Goal: Task Accomplishment & Management: Manage account settings

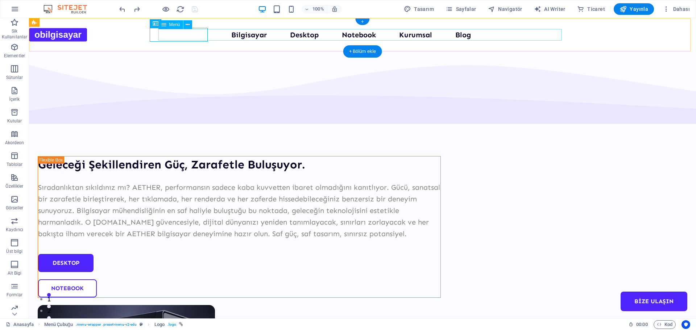
click at [257, 38] on nav "Bilgisayar Desktop Notebook Kurumsal Blog Bize Ulaşın" at bounding box center [362, 35] width 403 height 12
click at [256, 36] on nav "Bilgisayar Desktop Notebook Kurumsal Blog Bize Ulaşın" at bounding box center [362, 35] width 403 height 12
select select
select select "1"
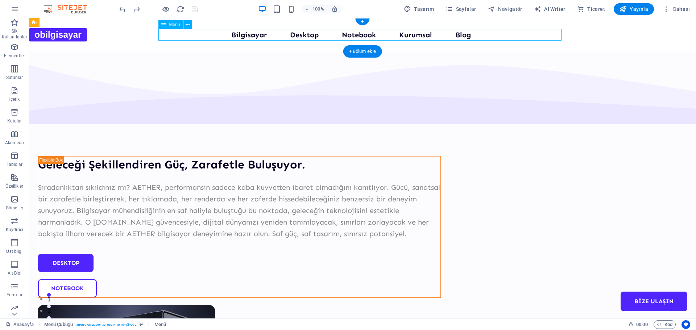
select select
select select "2"
select select
select select "3"
select select
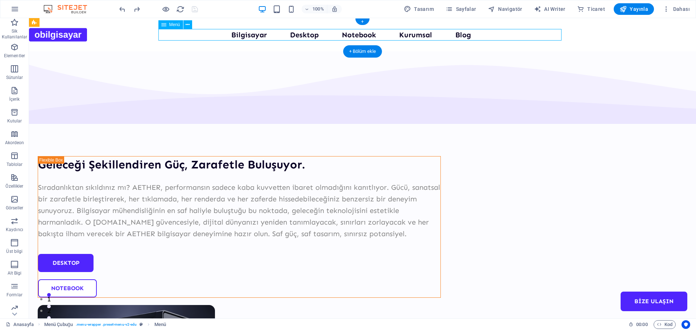
select select "4"
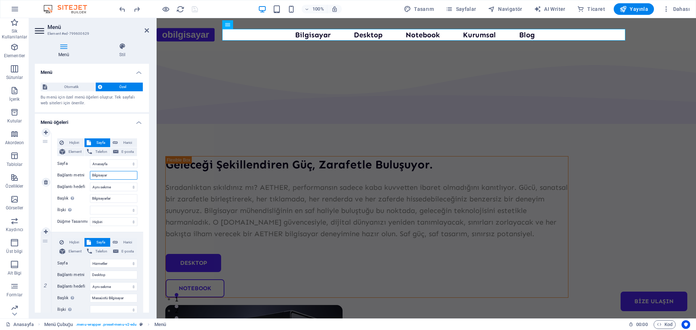
drag, startPoint x: 113, startPoint y: 173, endPoint x: 90, endPoint y: 177, distance: 22.8
click at [91, 177] on input "Bilgisayar" at bounding box center [114, 175] width 48 height 9
select select
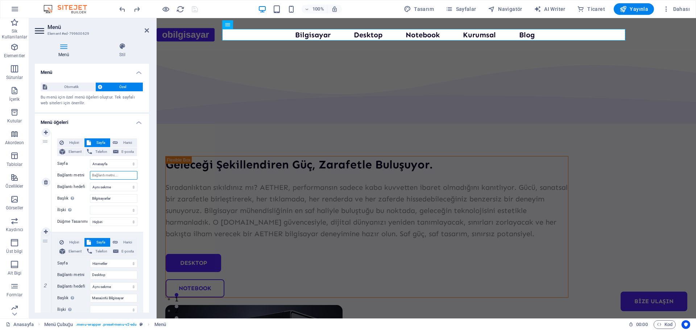
select select
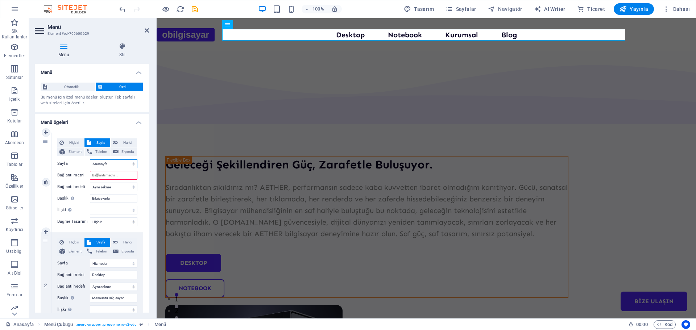
type input "Anasayfa"
select select
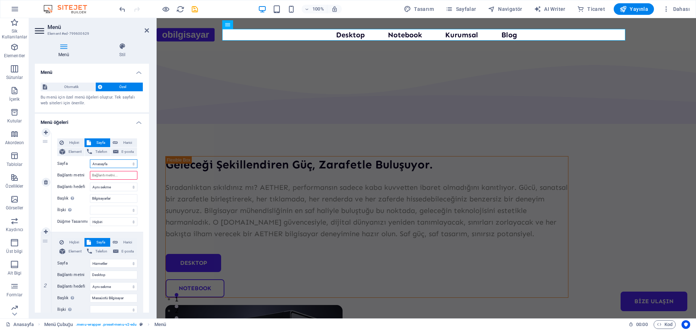
select select
click at [123, 164] on select "Anasayfa Hizmetler Servisler Kurumsal Blog İletişim Yasal Uyarı Mahremiyet Anas…" at bounding box center [114, 164] width 48 height 9
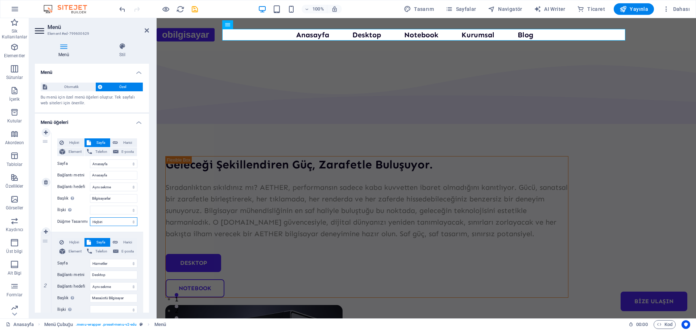
click at [120, 220] on select "Hiçbiri Varsayılan Birincil İkincil" at bounding box center [114, 222] width 48 height 9
click at [120, 221] on select "Hiçbiri Varsayılan Birincil İkincil" at bounding box center [114, 222] width 48 height 9
click at [255, 182] on div "Sıradanlıktan sıkıldınız mı? AETHER, performansın sadece kaba kuvvetten ibaret …" at bounding box center [367, 211] width 403 height 58
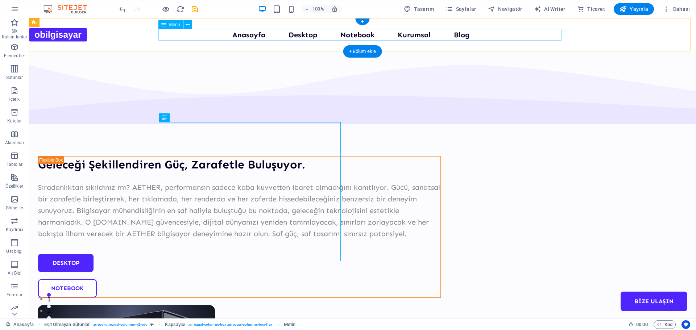
click at [250, 37] on nav "Anasayfa Desktop Notebook Kurumsal Blog Bize Ulaşın" at bounding box center [362, 35] width 403 height 12
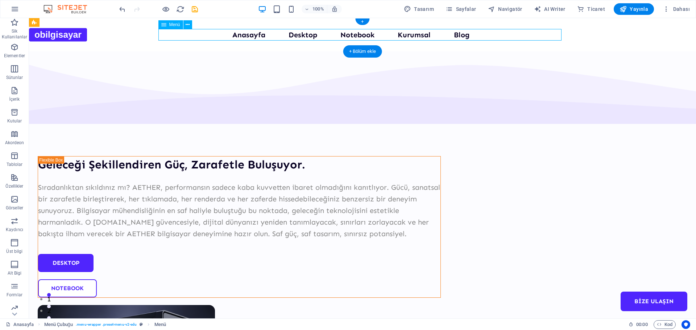
click at [250, 37] on nav "Anasayfa Desktop Notebook Kurumsal Blog Bize Ulaşın" at bounding box center [362, 35] width 403 height 12
select select
select select "1"
select select
select select "2"
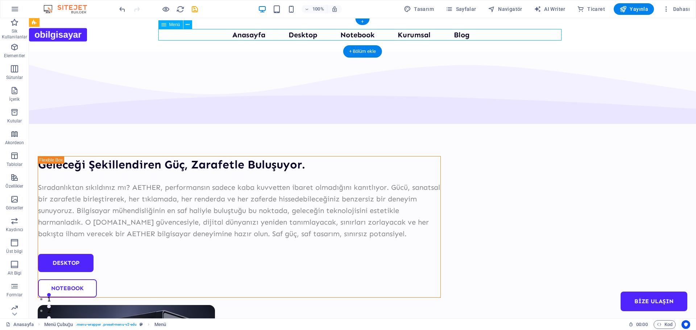
select select
select select "3"
select select
select select "4"
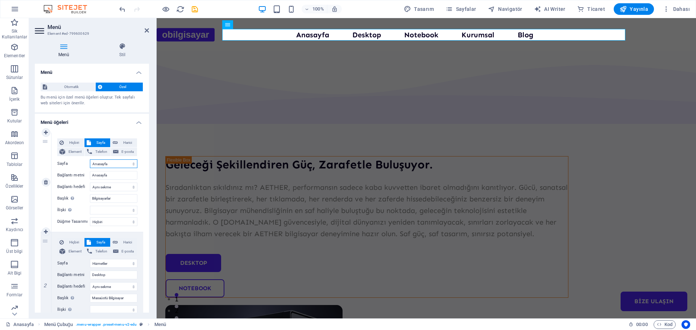
click at [124, 163] on select "Anasayfa Hizmetler Servisler Kurumsal Blog İletişim Yasal Uyarı Mahremiyet Anas…" at bounding box center [114, 164] width 48 height 9
click at [73, 143] on span "Hiçbiri" at bounding box center [74, 143] width 16 height 9
select select
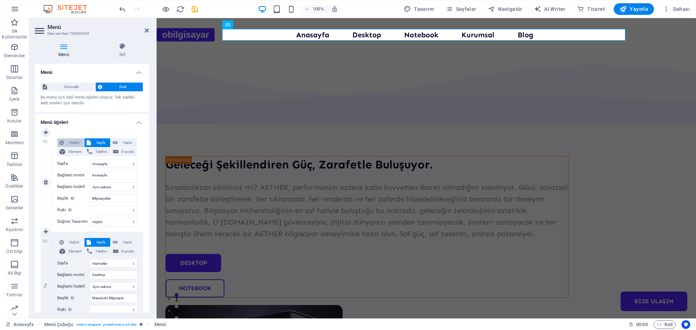
select select
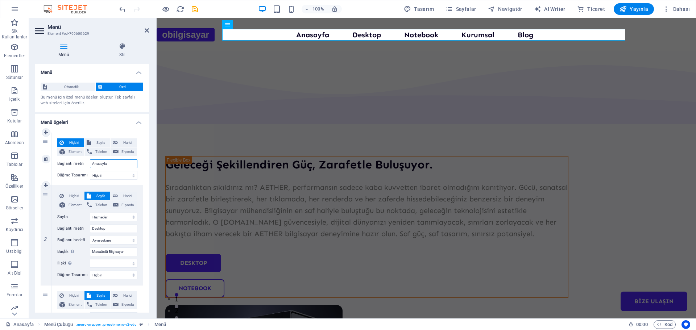
click at [115, 165] on input "Anasayfa" at bounding box center [114, 164] width 48 height 9
select select
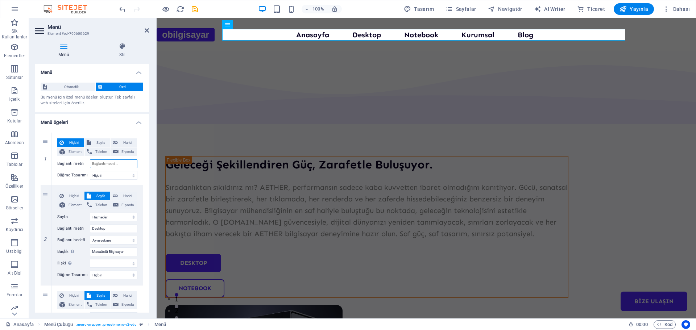
select select
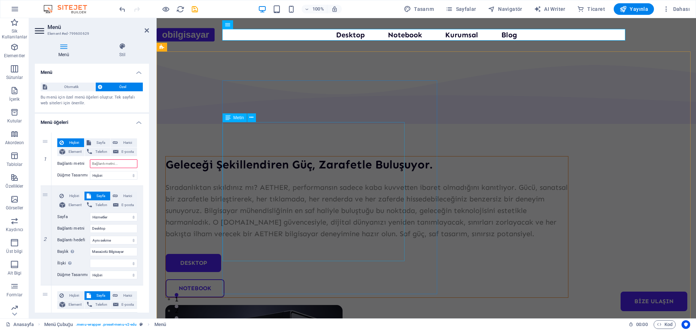
click at [233, 182] on div "Sıradanlıktan sıkıldınız mı? AETHER, performansın sadece kaba kuvvetten ibaret …" at bounding box center [367, 211] width 403 height 58
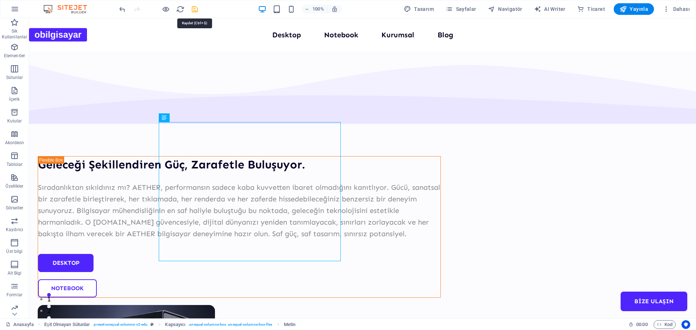
click at [197, 11] on icon "save" at bounding box center [195, 9] width 8 height 8
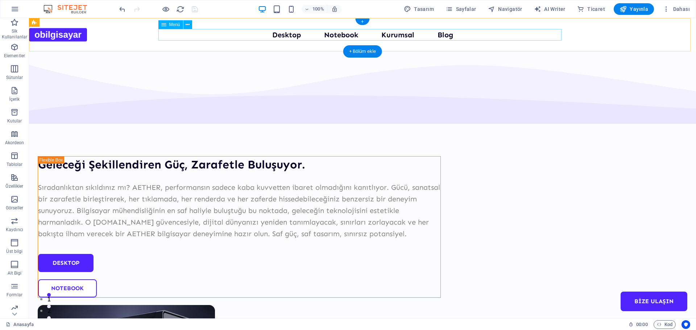
click at [285, 35] on nav "Desktop Notebook Kurumsal Blog Bize Ulaşın" at bounding box center [362, 35] width 403 height 12
select select "1"
select select
select select "2"
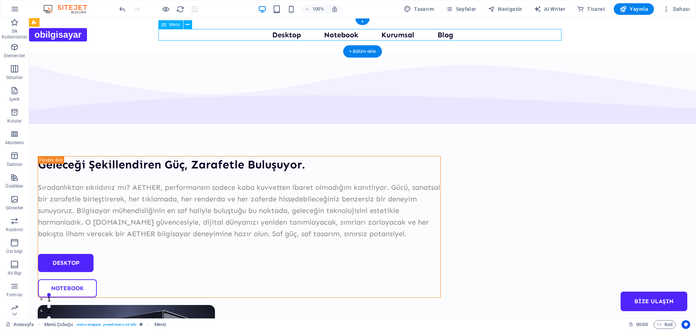
select select
select select "3"
select select
select select "4"
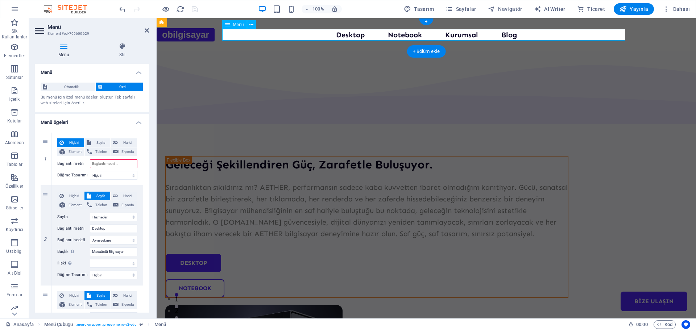
click at [285, 35] on nav "Desktop Notebook Kurumsal Blog Bize Ulaşın" at bounding box center [426, 35] width 403 height 12
click at [337, 34] on nav "Desktop Notebook Kurumsal Blog Bize Ulaşın" at bounding box center [426, 35] width 403 height 12
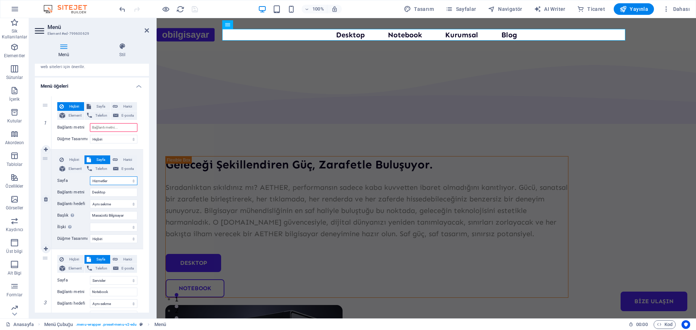
click at [131, 182] on select "Anasayfa Hizmetler Servisler Kurumsal Blog İletişim Yasal Uyarı Mahremiyet Anas…" at bounding box center [114, 181] width 48 height 9
click at [238, 182] on div "Sıradanlıktan sıkıldınız mı? AETHER, performansın sadece kaba kuvvetten ibaret …" at bounding box center [367, 211] width 403 height 58
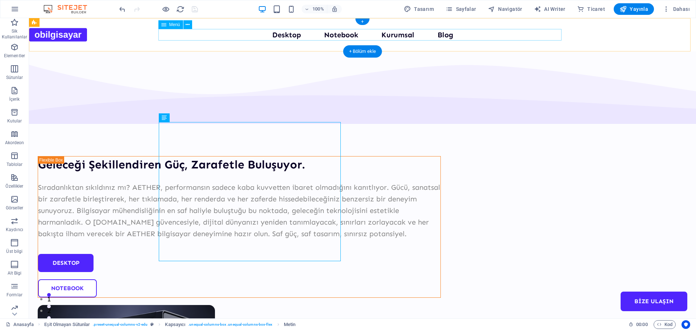
click at [255, 36] on nav "Desktop Notebook Kurumsal Blog Bize Ulaşın" at bounding box center [362, 35] width 403 height 12
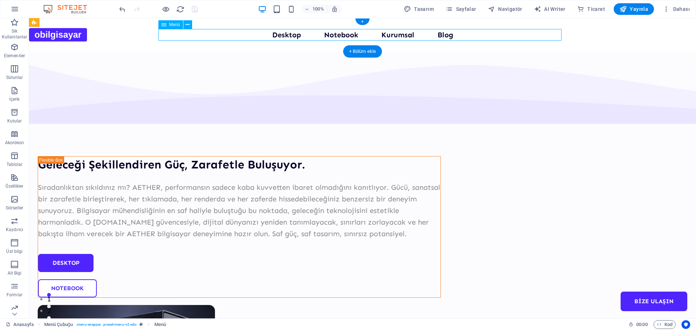
click at [255, 36] on nav "Desktop Notebook Kurumsal Blog Bize Ulaşın" at bounding box center [362, 35] width 403 height 12
select select "1"
select select
select select "2"
select select
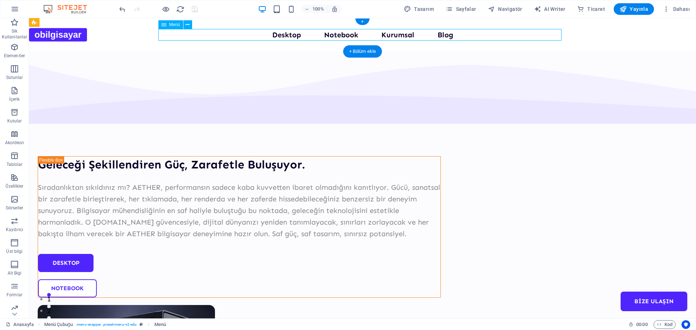
select select "3"
select select
select select "4"
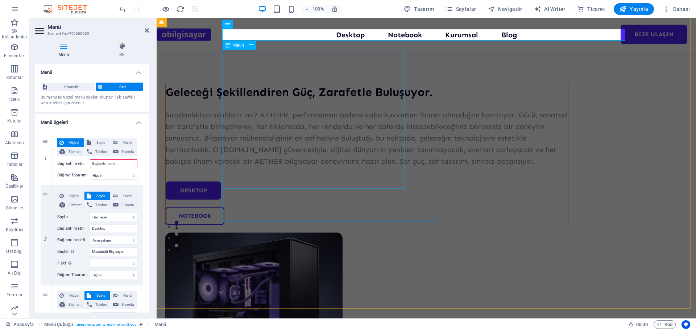
scroll to position [109, 0]
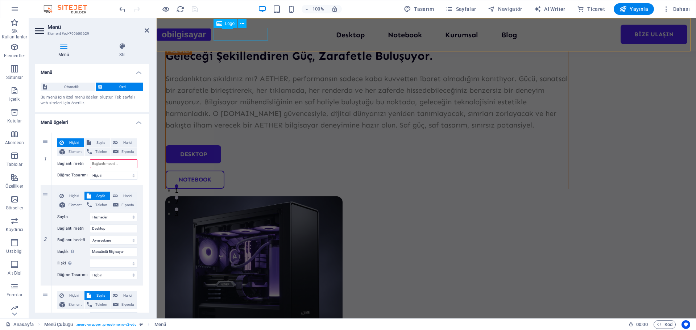
click at [211, 35] on div at bounding box center [184, 34] width 54 height 13
select select "px"
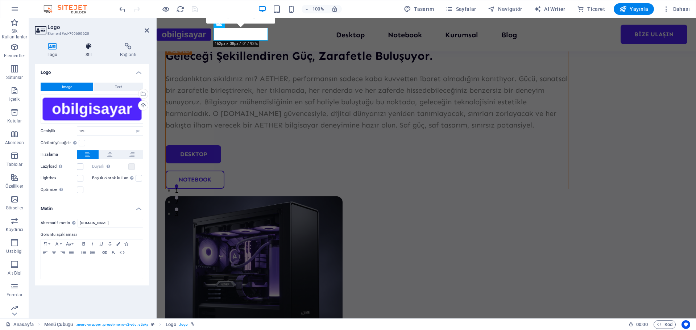
click at [91, 48] on icon at bounding box center [89, 46] width 32 height 7
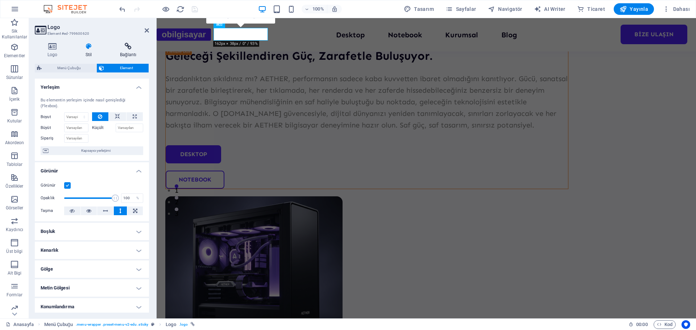
click at [126, 52] on h4 "Bağlantı" at bounding box center [128, 50] width 42 height 15
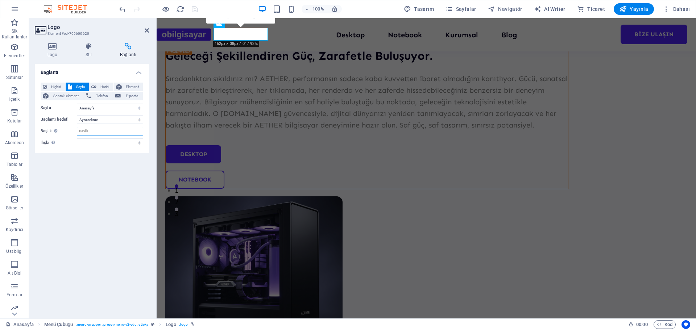
click at [92, 131] on input "Başlık Ek bağlantı tanımının bağlantı metniyle aynı olmaması gerekir. Başlık, g…" at bounding box center [110, 131] width 66 height 9
type input "Bilgisayar"
click at [120, 141] on select "alternate oluşturan bookmark harici yardım lisans ileri nofollow noreferrer noo…" at bounding box center [110, 143] width 66 height 9
click at [96, 48] on icon at bounding box center [89, 46] width 32 height 7
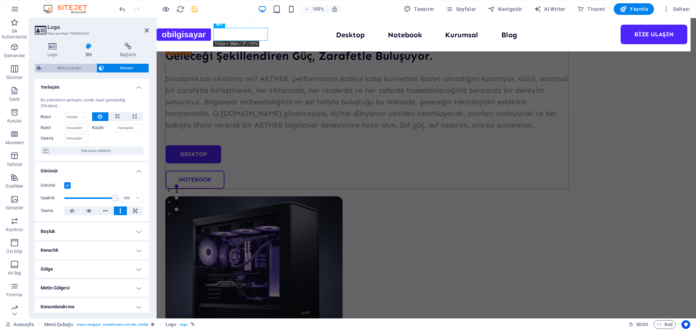
click at [67, 71] on span "Menü Çubuğu" at bounding box center [69, 68] width 50 height 9
select select "header"
select select "px"
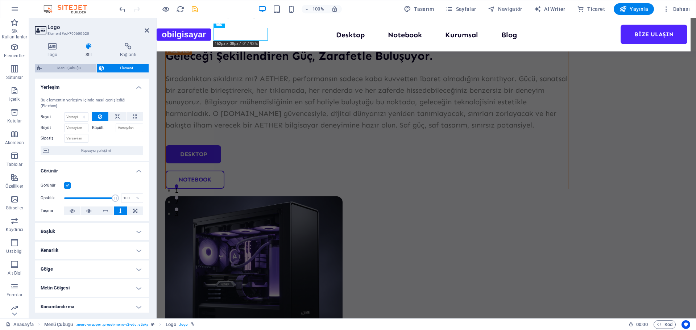
select select "px"
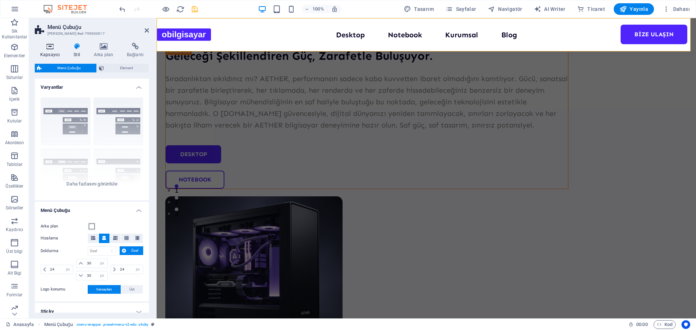
click at [55, 54] on h4 "Kapsayıcı" at bounding box center [51, 50] width 33 height 15
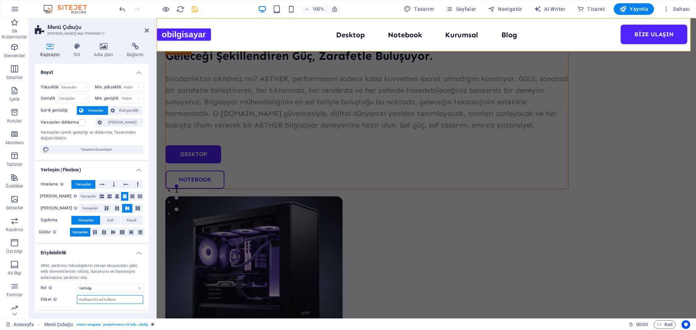
click at [113, 300] on input "Etiket Anlaşılır olmayan elementler için açık ve tanımlayıcı bir ad sağlamak am…" at bounding box center [110, 300] width 66 height 9
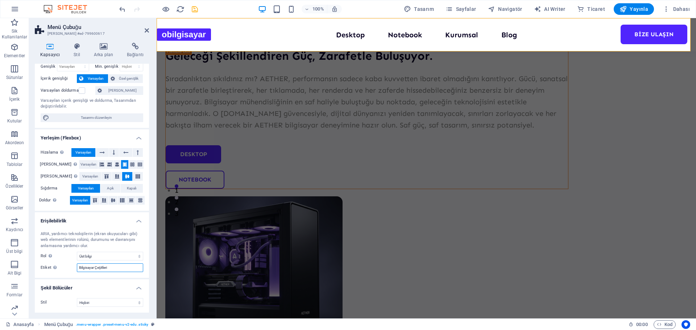
scroll to position [0, 0]
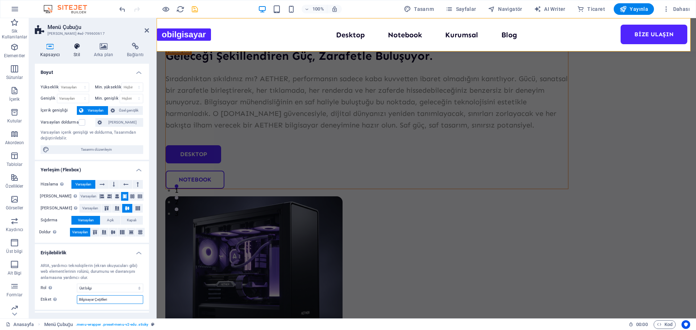
type input "Bilgisayar Çeşitleri"
click at [82, 50] on icon at bounding box center [76, 46] width 17 height 7
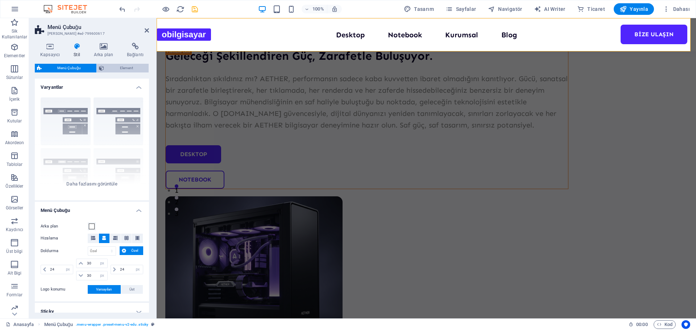
click at [110, 65] on span "Element" at bounding box center [126, 68] width 40 height 9
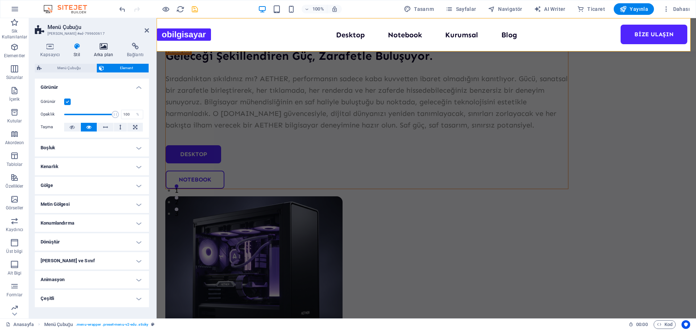
click at [107, 49] on icon at bounding box center [104, 46] width 30 height 7
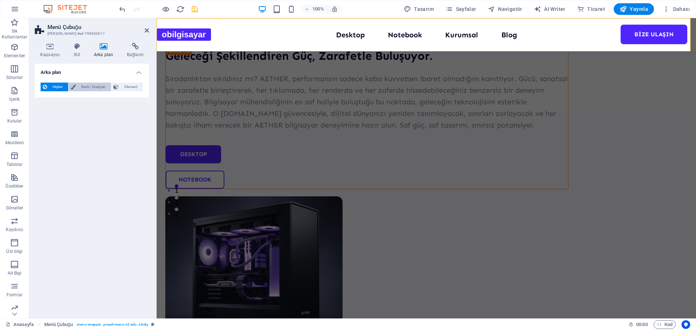
click at [97, 87] on span "Renk / Gradyan" at bounding box center [93, 87] width 31 height 9
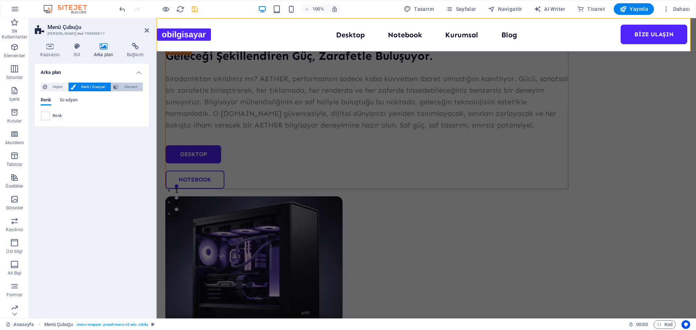
click at [124, 89] on span "Element" at bounding box center [131, 87] width 20 height 9
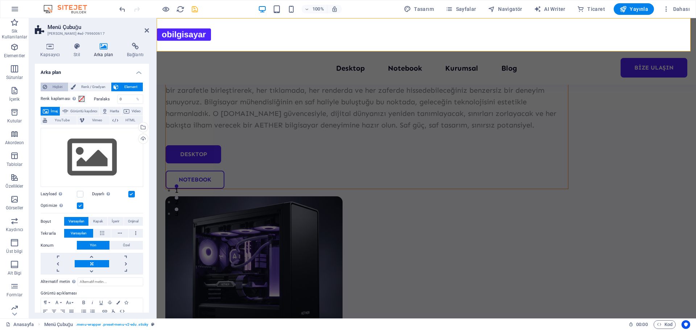
click at [50, 87] on span "Hiçbiri" at bounding box center [57, 87] width 17 height 9
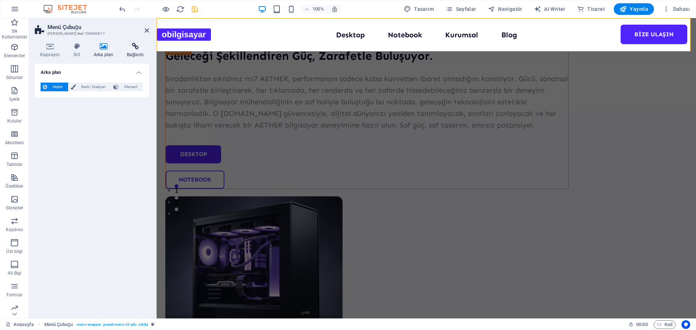
click at [130, 50] on h4 "Bağlantı" at bounding box center [136, 50] width 28 height 15
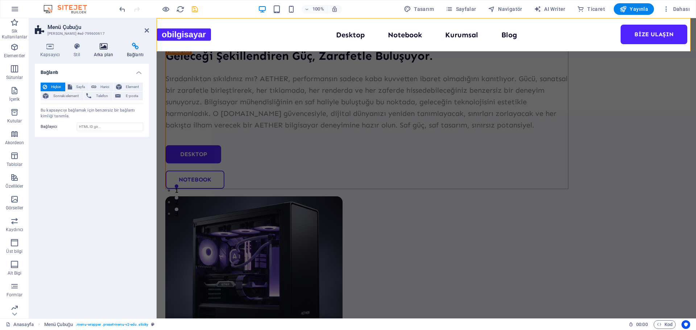
click at [99, 51] on h4 "Arka plan" at bounding box center [105, 50] width 33 height 15
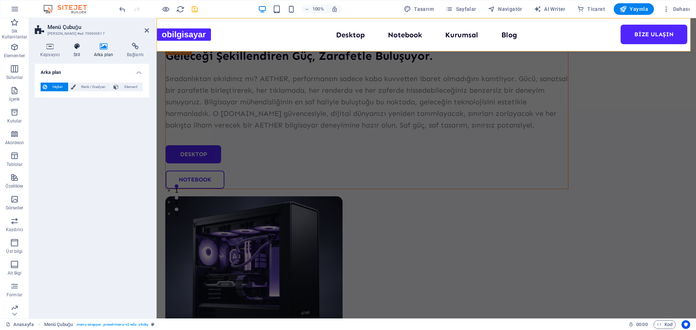
click at [76, 47] on icon at bounding box center [76, 46] width 17 height 7
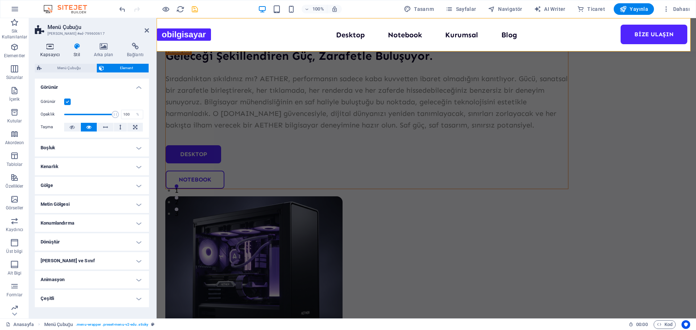
click at [51, 46] on icon at bounding box center [50, 46] width 30 height 7
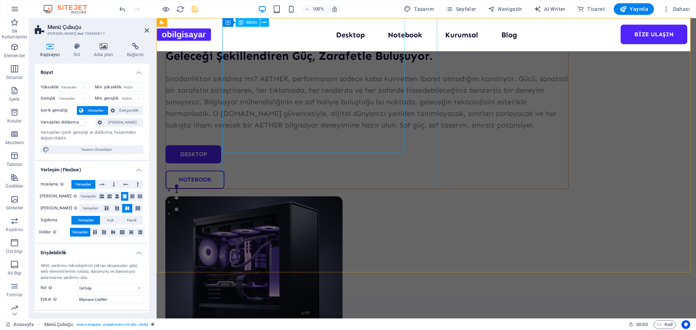
click at [260, 98] on div "Sıradanlıktan sıkıldınız mı? AETHER, performansın sadece kaba kuvvetten ibaret …" at bounding box center [367, 102] width 403 height 58
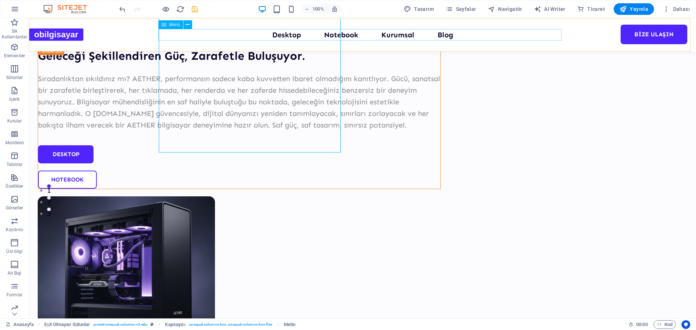
click at [242, 34] on nav "Desktop Notebook Kurumsal Blog Bize Ulaşın" at bounding box center [362, 35] width 403 height 12
select select "1"
select select
select select "2"
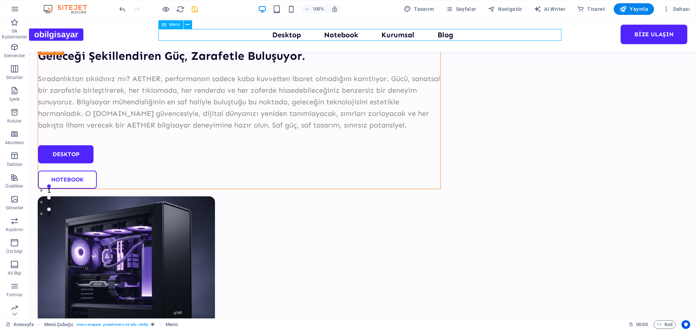
select select
select select "3"
select select
select select "4"
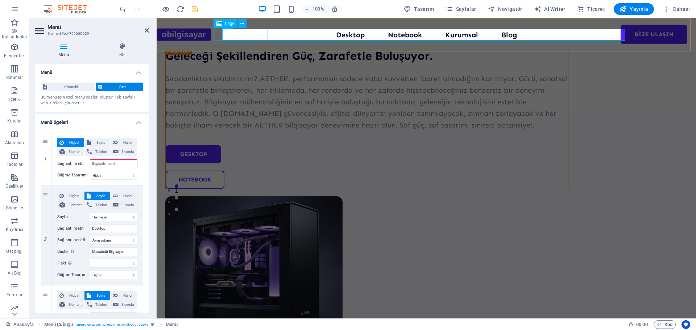
click at [211, 34] on div "Bilgisayar Çeşitleri" at bounding box center [184, 34] width 54 height 13
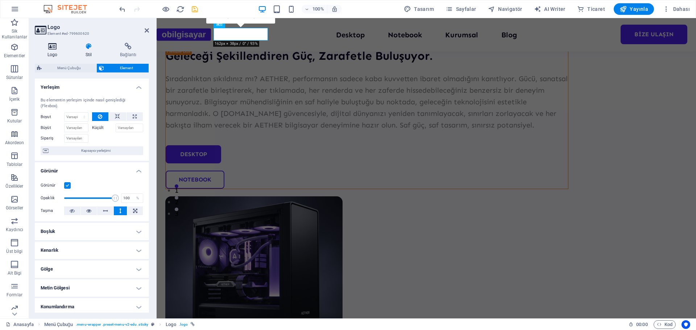
click at [58, 49] on icon at bounding box center [52, 46] width 35 height 7
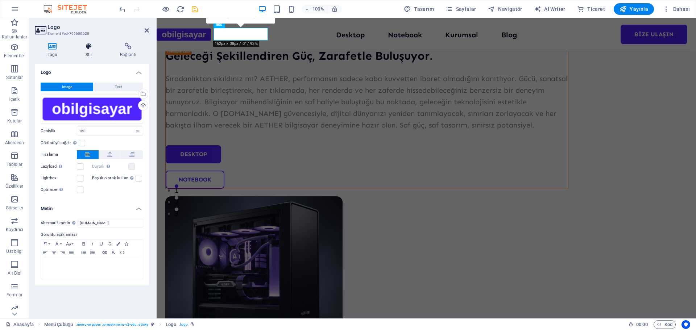
click at [87, 57] on h4 "Stil" at bounding box center [90, 50] width 34 height 15
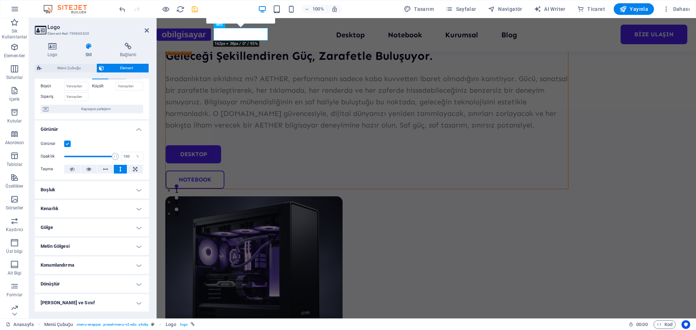
scroll to position [5, 0]
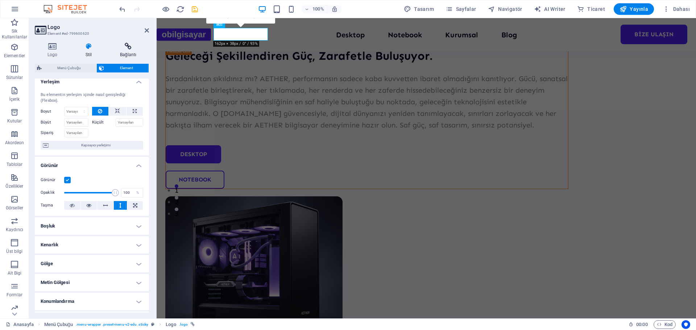
click at [123, 53] on h4 "Bağlantı" at bounding box center [128, 50] width 42 height 15
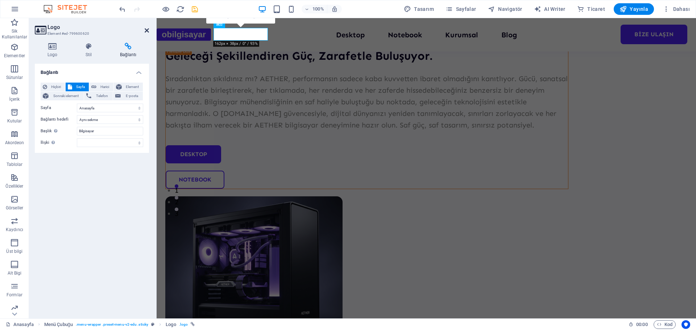
click at [148, 30] on icon at bounding box center [147, 31] width 4 height 6
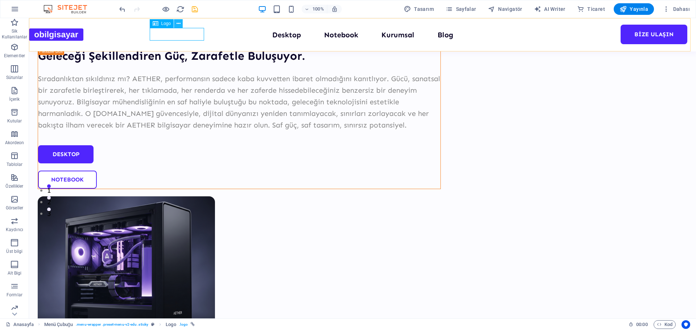
click at [177, 26] on icon at bounding box center [179, 24] width 4 height 8
click at [83, 37] on div "Bilgisayar Çeşitleri" at bounding box center [56, 34] width 54 height 13
select select
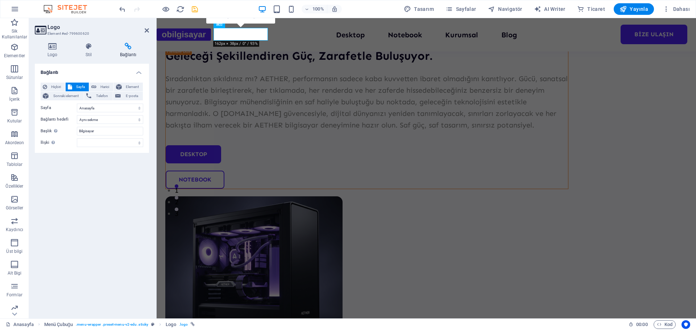
click at [219, 24] on div "0" at bounding box center [240, 17] width 69 height 14
click at [211, 36] on div "Bilgisayar Çeşitleri" at bounding box center [184, 34] width 54 height 13
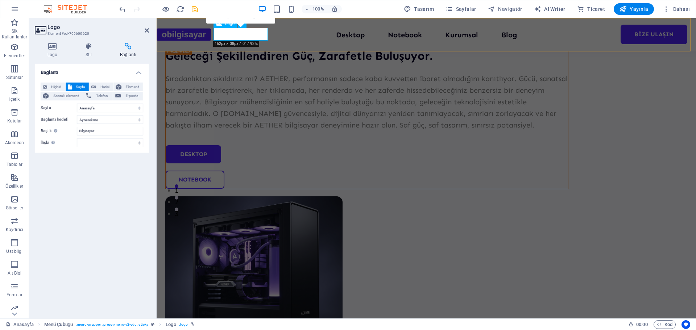
click at [211, 36] on div "Bilgisayar Çeşitleri" at bounding box center [184, 34] width 54 height 13
click at [294, 98] on div "Sıradanlıktan sıkıldınız mı? AETHER, performansın sadece kaba kuvvetten ibaret …" at bounding box center [367, 102] width 403 height 58
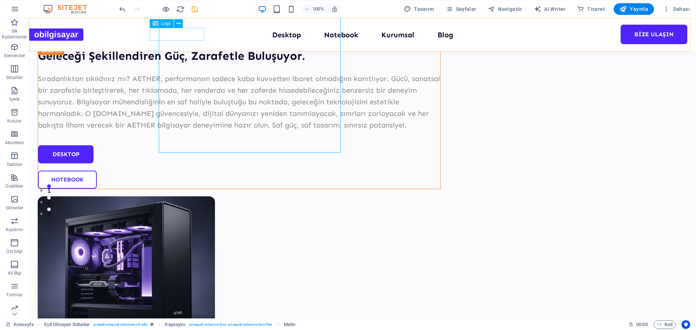
click at [83, 36] on div "Bilgisayar Çeşitleri" at bounding box center [56, 34] width 54 height 13
click at [289, 35] on nav "Desktop Notebook Kurumsal Blog Bize Ulaşın" at bounding box center [362, 35] width 403 height 12
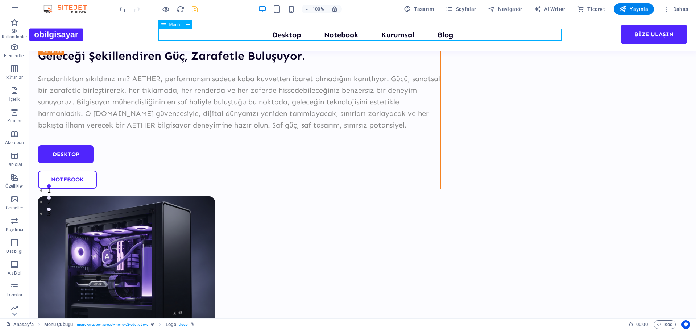
click at [289, 35] on nav "Desktop Notebook Kurumsal Blog Bize Ulaşın" at bounding box center [362, 35] width 403 height 12
select select "1"
select select
select select "2"
select select
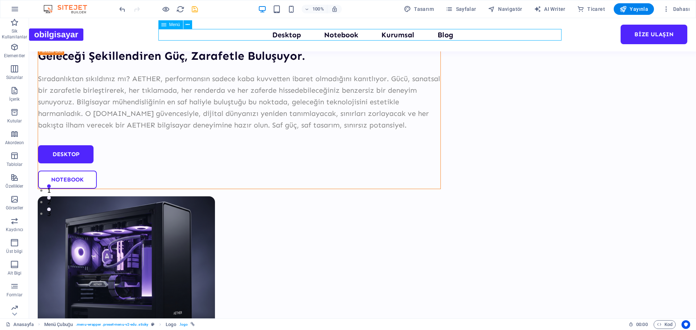
select select "3"
select select
select select "4"
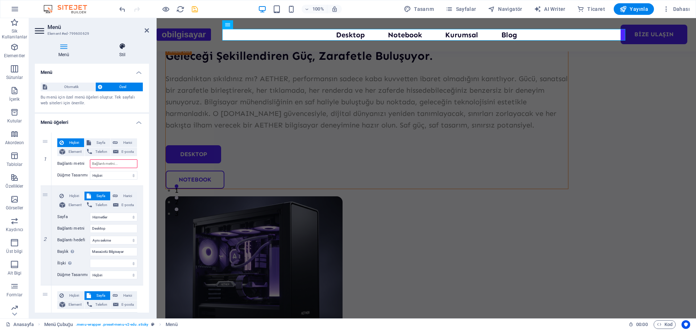
click at [125, 55] on h4 "Stil" at bounding box center [122, 50] width 53 height 15
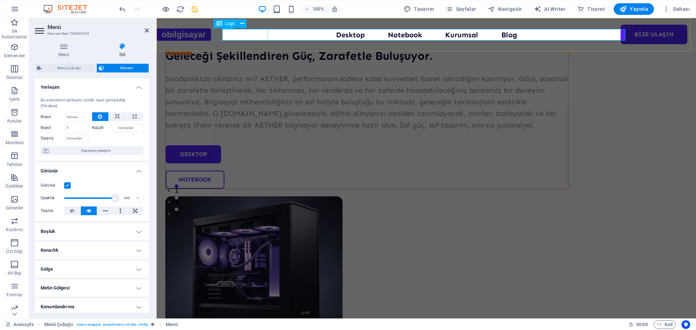
click at [211, 37] on div "Bilgisayar Çeşitleri" at bounding box center [184, 34] width 54 height 13
select select
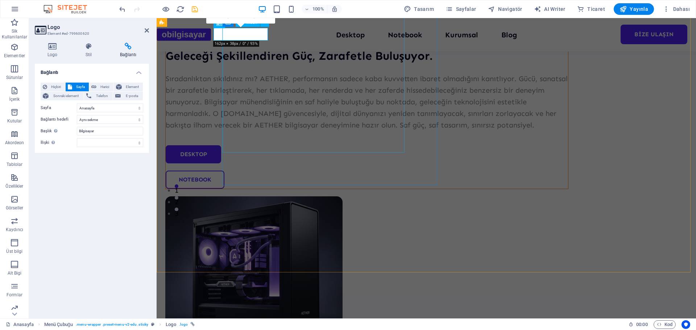
click at [310, 79] on div "Sıradanlıktan sıkıldınız mı? AETHER, performansın sadece kaba kuvvetten ibaret …" at bounding box center [367, 102] width 403 height 58
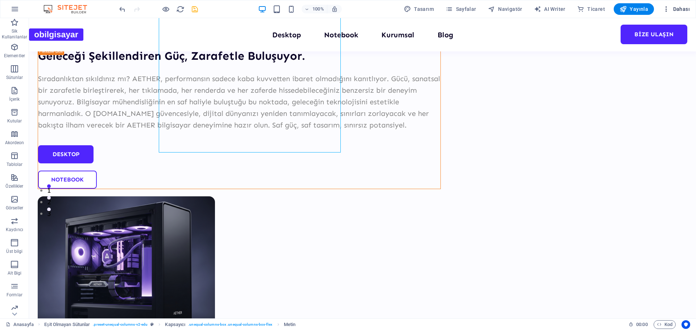
click at [677, 5] on button "Dahası" at bounding box center [676, 9] width 33 height 12
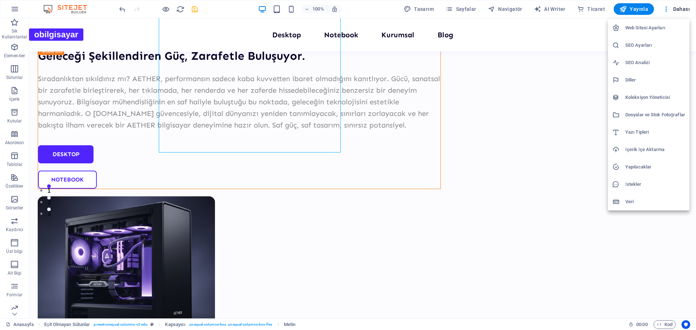
click at [654, 28] on h6 "Web Sitesi Ayarları" at bounding box center [656, 28] width 60 height 9
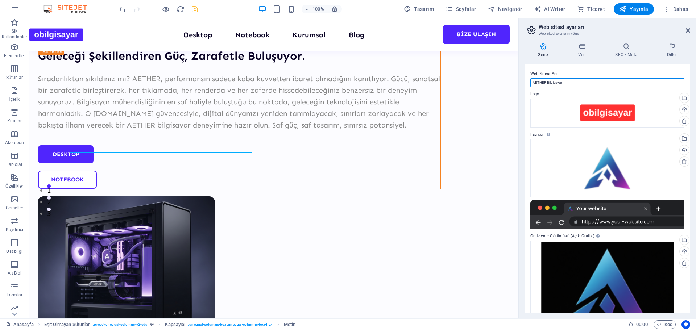
click at [572, 80] on input "AETHER Bilgisayar" at bounding box center [608, 82] width 154 height 9
drag, startPoint x: 547, startPoint y: 81, endPoint x: 528, endPoint y: 77, distance: 18.9
click at [528, 77] on div "Web Sitesi Adı AETHER Bilgisayar Logo Dosyaları buraya sürükleyin, dosyaları se…" at bounding box center [608, 188] width 166 height 249
type input "bilgisayarlar"
click at [683, 107] on div "Yükle" at bounding box center [684, 110] width 11 height 11
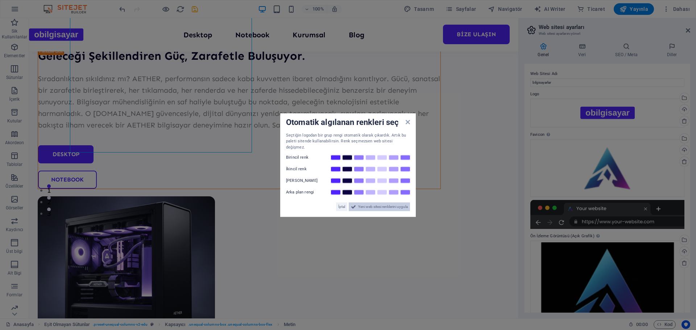
click at [389, 204] on span "Yeni web sitesi renklerini uygula" at bounding box center [383, 207] width 50 height 9
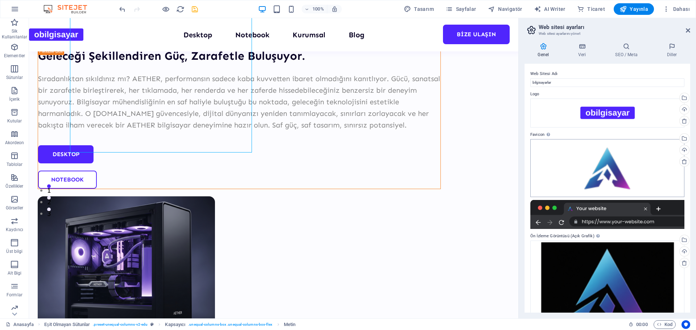
scroll to position [36, 0]
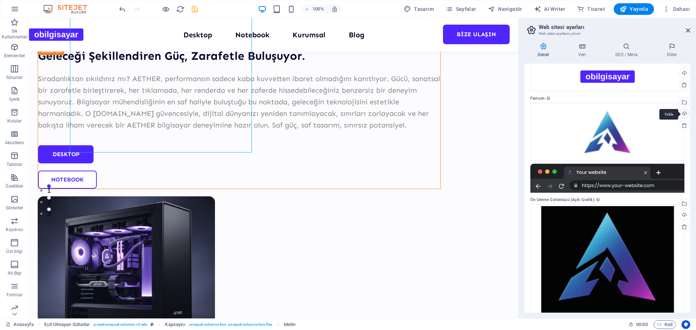
click at [684, 115] on div "Yükle" at bounding box center [684, 114] width 11 height 11
click at [684, 103] on div "Dosya yöneticisinden, stok fotoğraflardan dosyalar seçin veya dosya(lar) yükley…" at bounding box center [684, 103] width 11 height 11
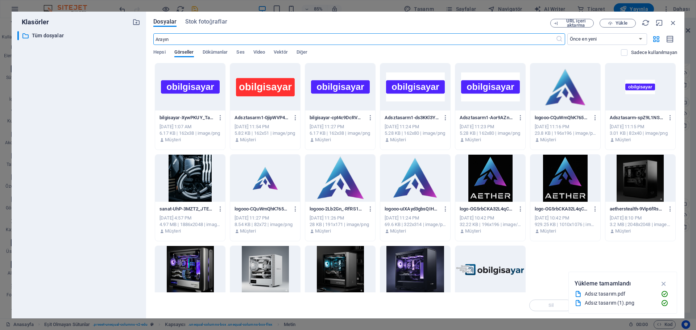
scroll to position [132, 0]
click at [330, 99] on div at bounding box center [340, 86] width 70 height 47
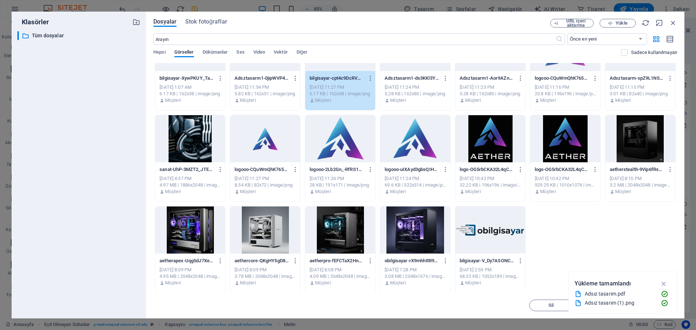
scroll to position [40, 0]
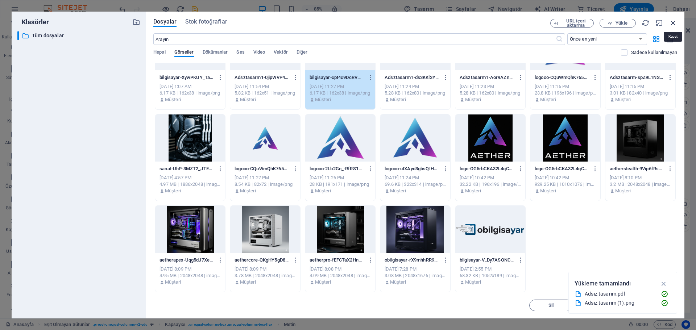
click at [671, 23] on icon "button" at bounding box center [674, 23] width 8 height 8
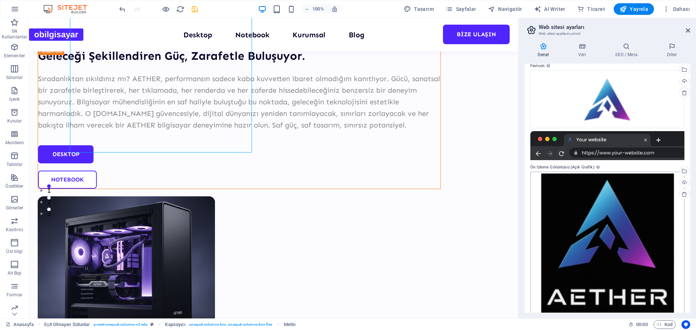
scroll to position [78, 0]
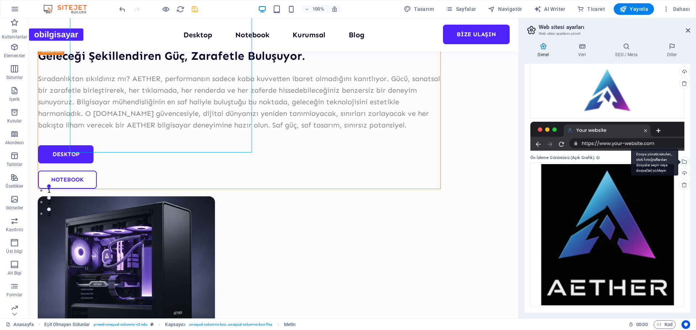
click at [683, 160] on div "Dosya yöneticisinden, stok fotoğraflardan dosyalar seçin veya dosya(lar) yükley…" at bounding box center [684, 162] width 11 height 11
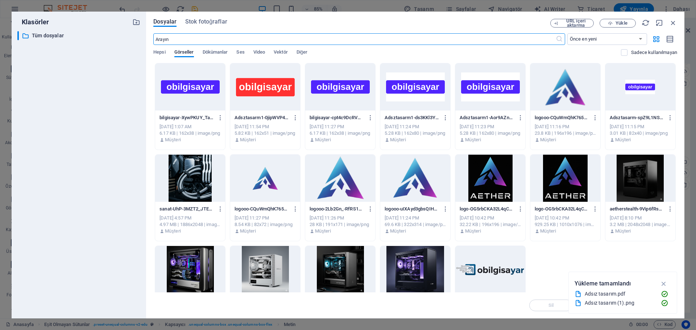
scroll to position [132, 0]
click at [354, 177] on div at bounding box center [340, 178] width 70 height 47
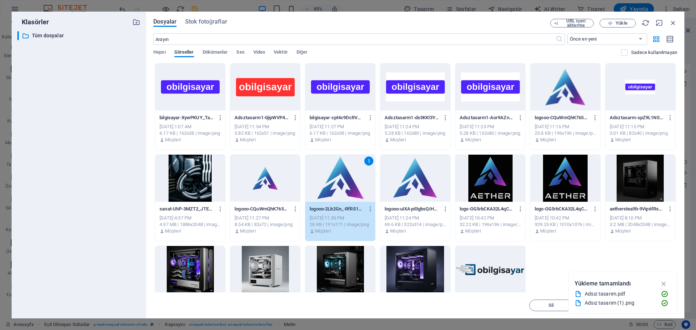
click at [351, 189] on div "1" at bounding box center [340, 178] width 70 height 47
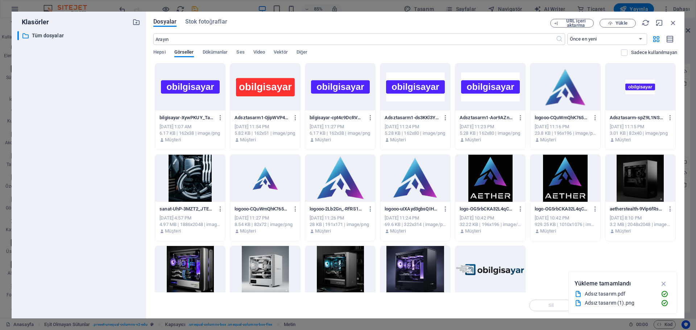
click at [351, 189] on div at bounding box center [340, 178] width 70 height 47
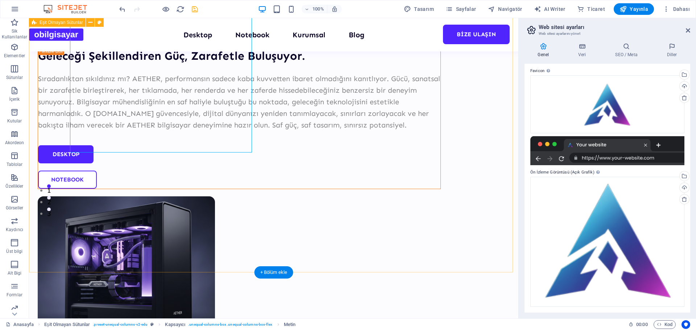
scroll to position [63, 0]
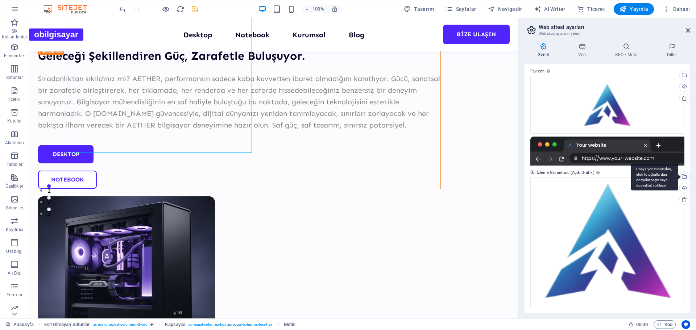
click at [686, 176] on div "Dosya yöneticisinden, stok fotoğraflardan dosyalar seçin veya dosya(lar) yükley…" at bounding box center [684, 177] width 11 height 11
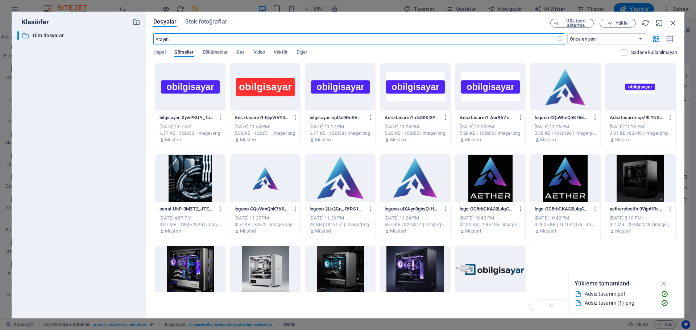
click at [284, 182] on div at bounding box center [265, 178] width 70 height 47
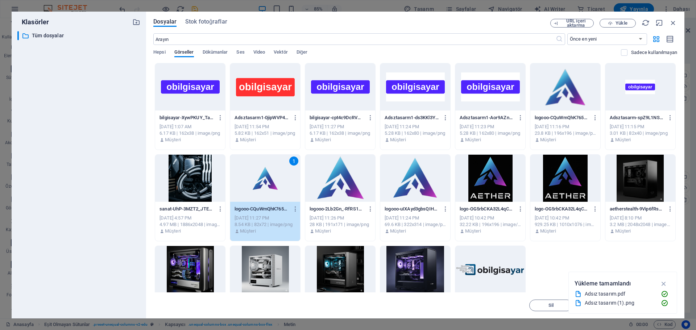
click at [284, 182] on div "1" at bounding box center [265, 178] width 70 height 47
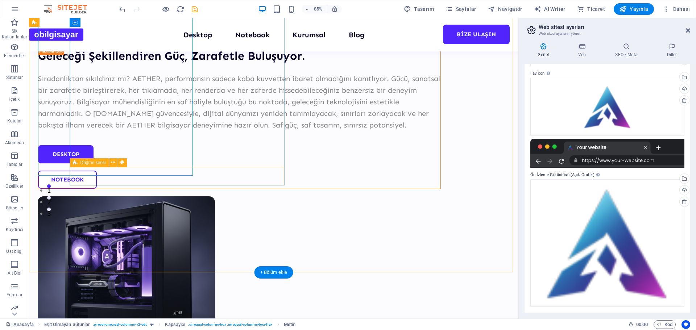
scroll to position [61, 0]
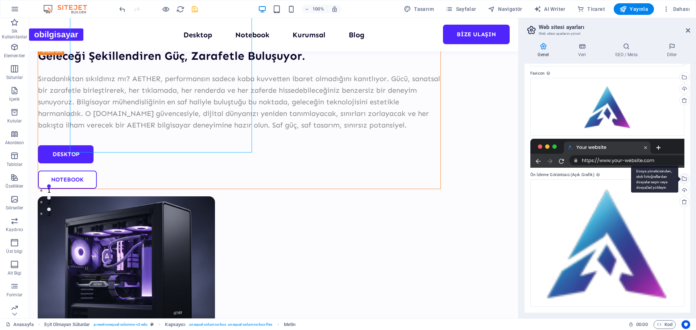
click at [679, 178] on div "Dosya yöneticisinden, stok fotoğraflardan dosyalar seçin veya dosya(lar) yükley…" at bounding box center [655, 179] width 47 height 27
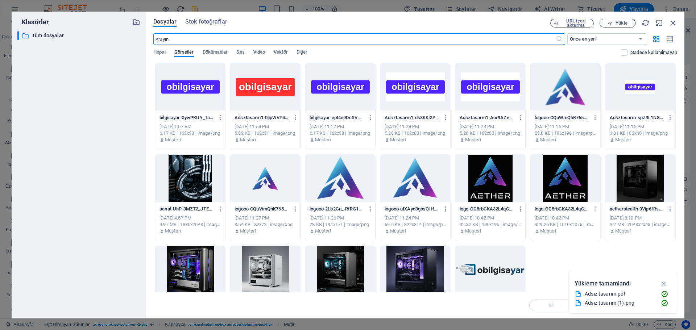
scroll to position [132, 0]
click at [398, 192] on div at bounding box center [416, 178] width 70 height 47
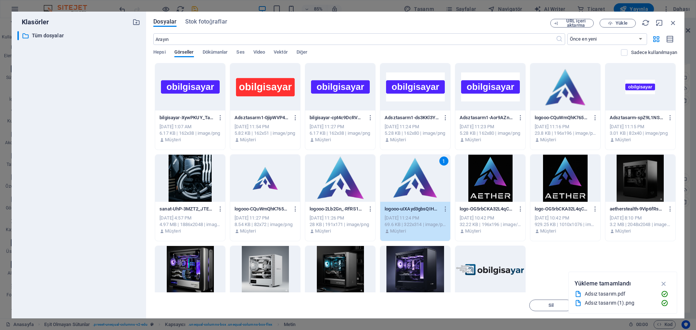
click at [398, 192] on div "1" at bounding box center [416, 178] width 70 height 47
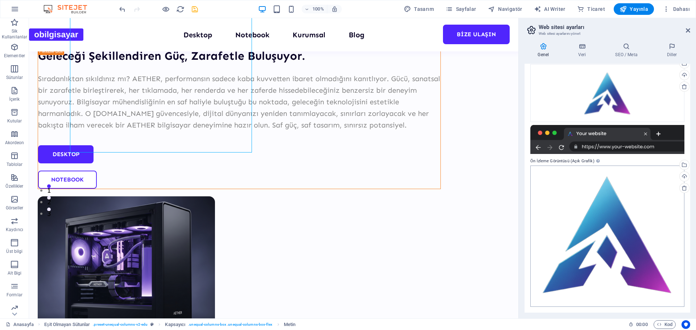
scroll to position [0, 0]
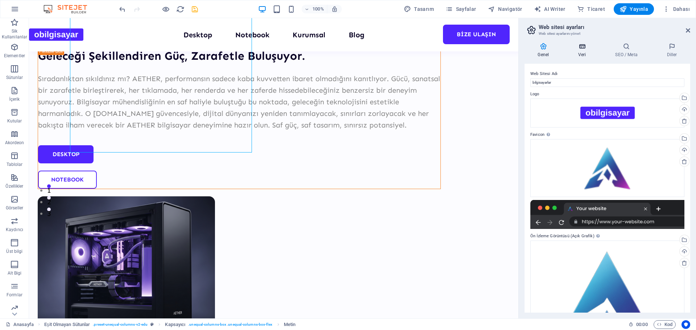
click at [584, 52] on h4 "Veri" at bounding box center [584, 50] width 37 height 15
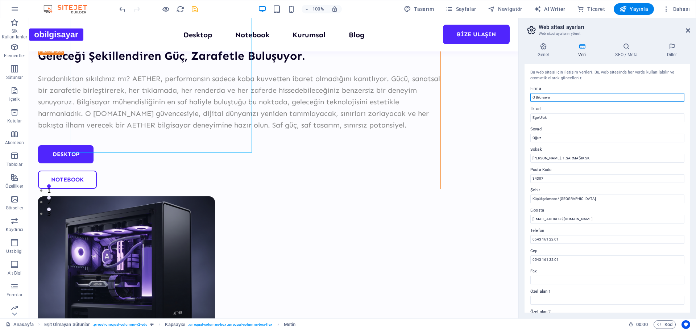
click at [538, 99] on input "O Bilgisayar" at bounding box center [608, 97] width 154 height 9
type input "OBilgisayar"
click at [629, 50] on icon at bounding box center [627, 46] width 49 height 7
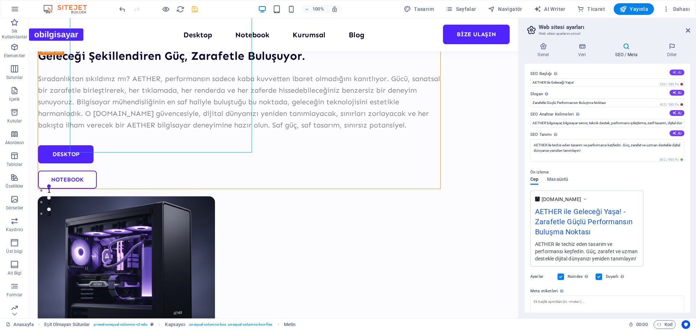
click at [677, 74] on button "AI" at bounding box center [677, 73] width 15 height 6
click at [545, 85] on input "[PERSON_NAME], AETHER İle Tanışın" at bounding box center [608, 82] width 154 height 9
drag, startPoint x: 551, startPoint y: 82, endPoint x: 562, endPoint y: 81, distance: 10.9
click at [562, 81] on input "[PERSON_NAME], AETHER İle Tanışın" at bounding box center [608, 82] width 154 height 9
type input "[PERSON_NAME], obilgisayar [PERSON_NAME]"
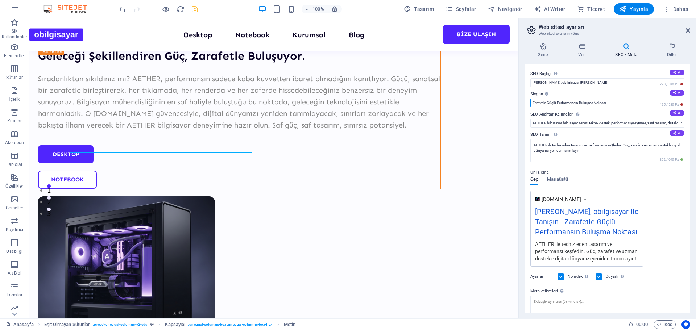
click at [617, 101] on input "Zarafetle Güçlü Performansın Buluşma Noktası" at bounding box center [608, 103] width 154 height 9
click at [547, 123] on input "AETHER bilgisayar, bilgisayar servis, teknik destek, performans iyileştirme, za…" at bounding box center [608, 123] width 154 height 9
type input "obilgisayar, bilgisayar servis, teknik destek, performans iyileştirme, zarif ta…"
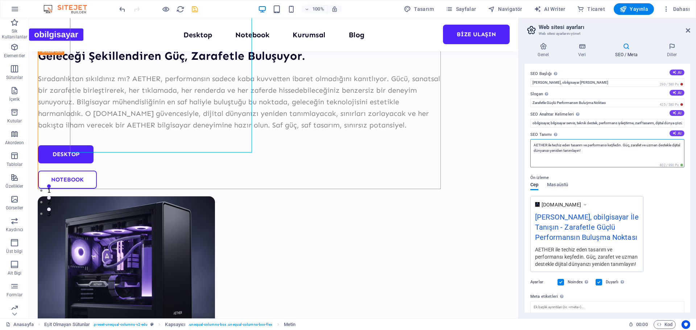
drag, startPoint x: 547, startPoint y: 144, endPoint x: 530, endPoint y: 139, distance: 17.6
click at [530, 139] on div "SEO Başlığı Web sitenin başlığı - onu arama motoru sonuçlarında öne çıkan bir ş…" at bounding box center [608, 188] width 166 height 249
type textarea "obilgisayar ile techiz eden tasarım ve performansı keşfedin. Güç, zarafet ve uz…"
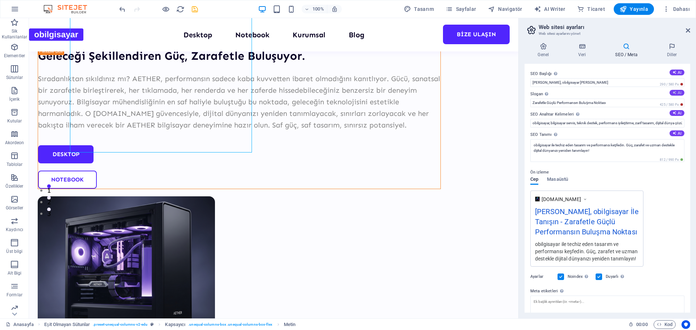
click at [674, 96] on button "AI" at bounding box center [677, 93] width 15 height 6
click at [645, 101] on input "Zarafetle Gücü Birleştirerek Geleceği Yaratın!" at bounding box center [608, 103] width 154 height 9
click at [620, 100] on input "Zarafetle Gücü Birleştirerek Geleceği Yaratın!" at bounding box center [608, 103] width 154 height 9
drag, startPoint x: 614, startPoint y: 101, endPoint x: 594, endPoint y: 101, distance: 20.3
click at [594, 101] on input "Zarafetle Gücü Birleştirerek Geleceği Yaratın!" at bounding box center [608, 103] width 154 height 9
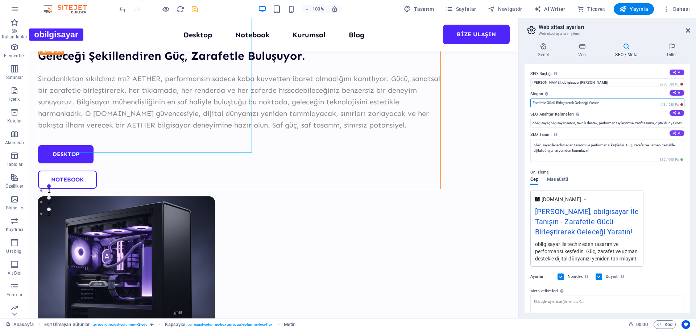
click at [593, 101] on input "Zarafetle Gücü Birleştirerek Geleceği Yaratın!" at bounding box center [608, 103] width 154 height 9
click at [592, 103] on input "Zarafetle Gücü Birleştirerek Geleceği Yaratın!" at bounding box center [608, 103] width 154 height 9
click at [594, 101] on input "Zarafetle Gücü Birleştirerek Geleceği Yaratın!" at bounding box center [608, 103] width 154 height 9
click at [593, 102] on input "Zarafetle Gücü Birleştirerek Geleceği Yaratın!" at bounding box center [608, 103] width 154 height 9
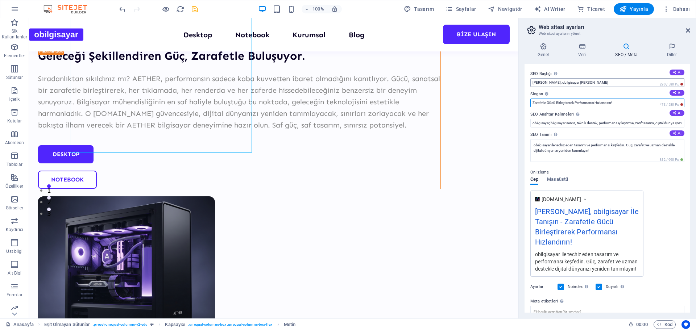
type input "Zarafetle Gücü Birleştirerek Performansı Hızlandırın!"
drag, startPoint x: 550, startPoint y: 82, endPoint x: 530, endPoint y: 79, distance: 19.4
click at [530, 79] on div "SEO Başlığı Web sitenin başlığı - onu arama motoru sonuçlarında öne çıkan bir ş…" at bounding box center [608, 188] width 166 height 249
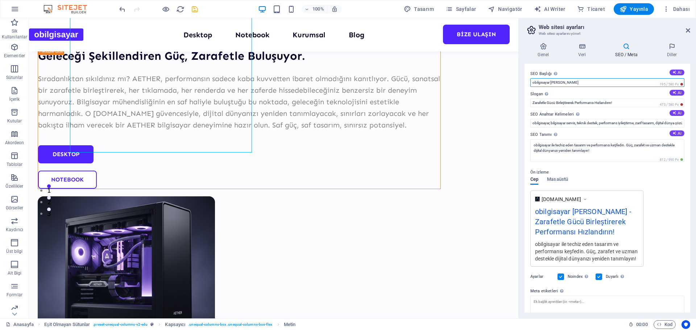
click at [576, 85] on input "obilgisayar [PERSON_NAME]" at bounding box center [608, 82] width 154 height 9
paste input "[PERSON_NAME],"
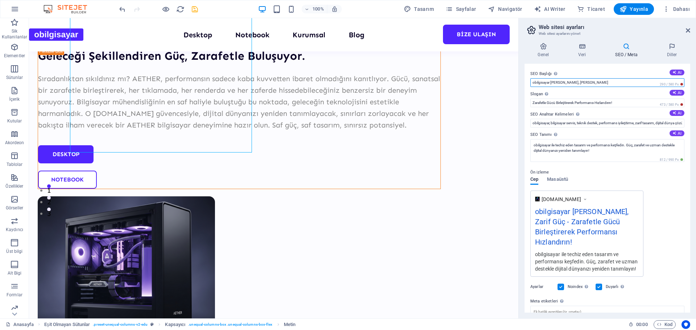
click at [553, 83] on input "obilgisayar [PERSON_NAME], [PERSON_NAME]" at bounding box center [608, 82] width 154 height 9
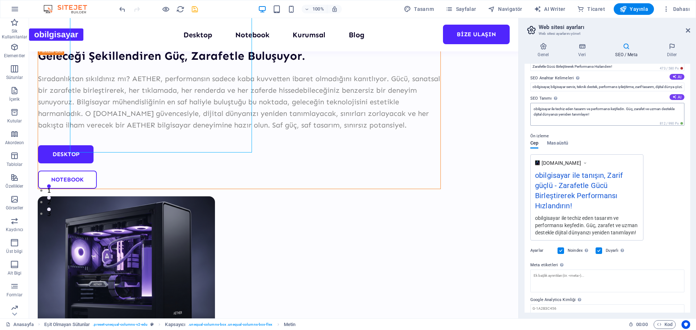
type input "obilgisayar ile tanışın, Zarif güçlü"
click at [566, 109] on textarea "obilgisayar ile techiz eden tasarım ve performansı keşfedin. Güç, zarafet ve uz…" at bounding box center [608, 114] width 154 height 23
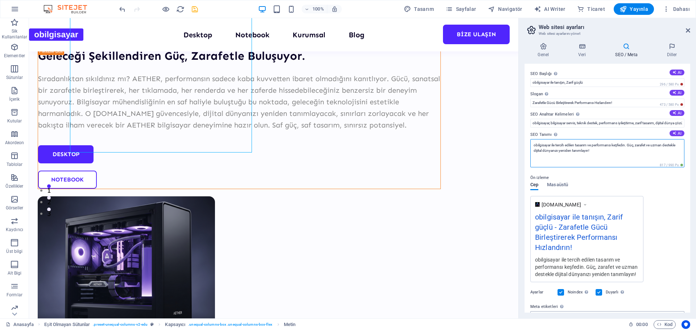
scroll to position [0, 0]
type textarea "obilgisayar ile tercih edilen tasarım ve performansı keşfedin. Güç, zarafet ve …"
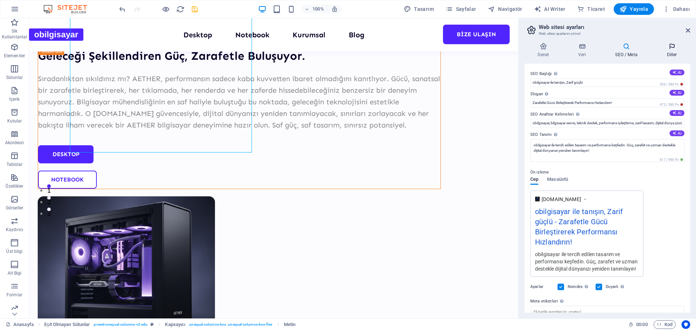
click at [670, 54] on h4 "Diller" at bounding box center [672, 50] width 37 height 15
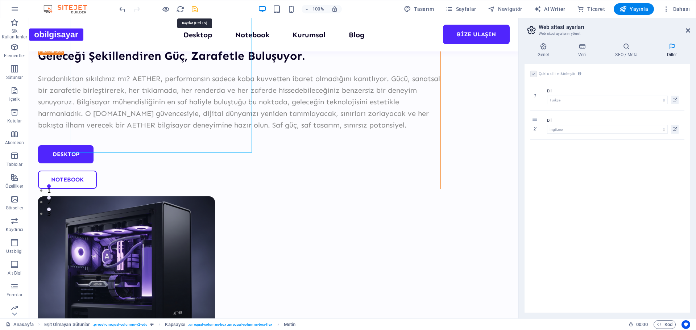
click at [194, 9] on icon "save" at bounding box center [195, 9] width 8 height 8
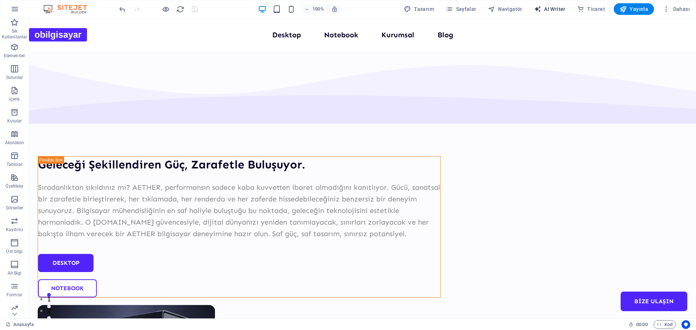
click at [548, 9] on span "AI Writer" at bounding box center [550, 8] width 32 height 7
select select "English"
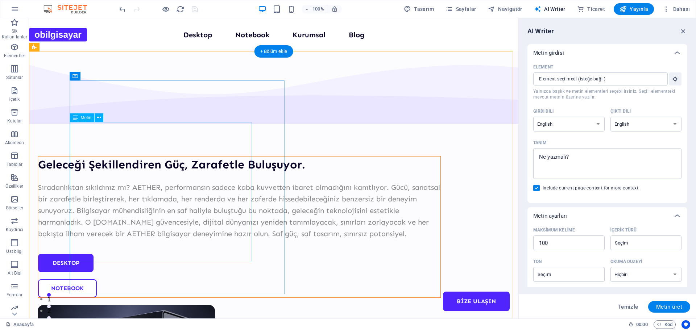
click at [200, 182] on div "Sıradanlıktan sıkıldınız mı? AETHER, performansın sadece kaba kuvvetten ibaret …" at bounding box center [239, 211] width 403 height 58
click at [198, 182] on div "Sıradanlıktan sıkıldınız mı? AETHER, performansın sadece kaba kuvvetten ibaret …" at bounding box center [239, 211] width 403 height 58
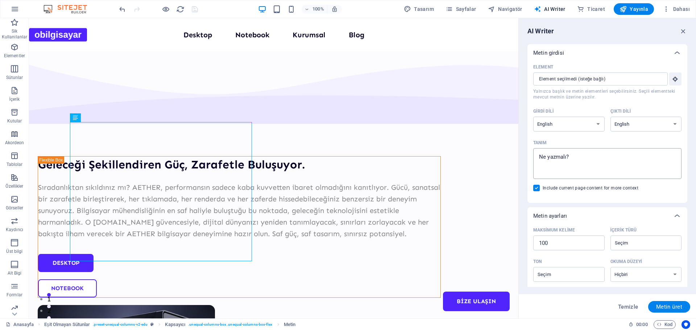
click at [573, 159] on textarea "Tanım x ​" at bounding box center [607, 164] width 141 height 24
click at [572, 157] on textarea "Tanım x ​" at bounding box center [607, 164] width 141 height 24
click at [576, 125] on select "Albanian Arabic Armenian Awadhi Azerbaijani Bashkir Basque Belarusian Bengali B…" at bounding box center [569, 124] width 71 height 15
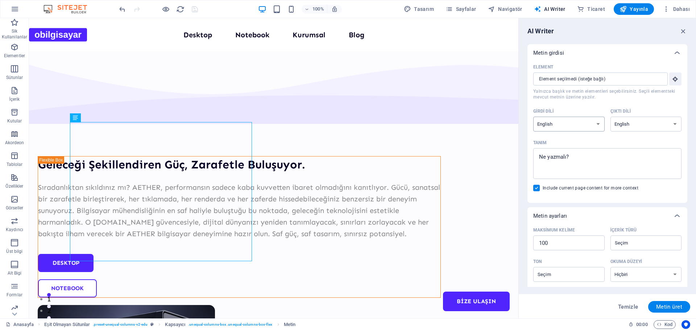
click at [576, 125] on select "Albanian Arabic Armenian Awadhi Azerbaijani Bashkir Basque Belarusian Bengali B…" at bounding box center [569, 124] width 71 height 15
click at [581, 79] on input "Element ​ Yalnızca başlık ve metin elementleri seçebilirsiniz. Seçili elementte…" at bounding box center [598, 79] width 129 height 13
click at [585, 157] on textarea "Tanım x ​" at bounding box center [607, 164] width 141 height 24
click at [584, 160] on textarea "Tanım x ​" at bounding box center [607, 164] width 141 height 24
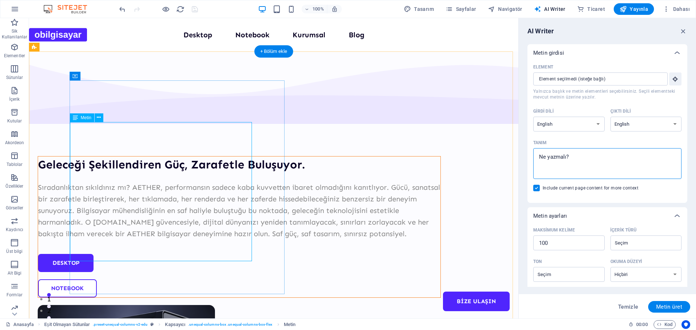
click at [219, 182] on div "Sıradanlıktan sıkıldınız mı? AETHER, performansın sadece kaba kuvvetten ibaret …" at bounding box center [239, 211] width 403 height 58
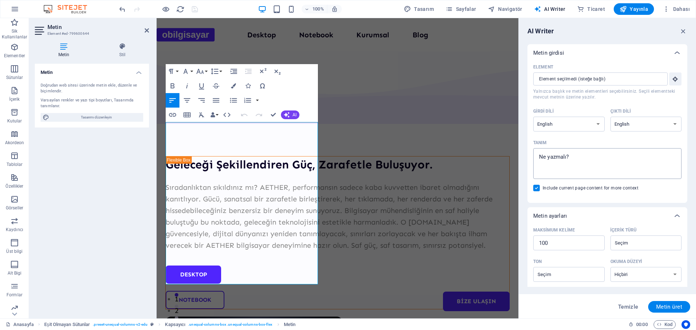
type textarea "x"
click at [587, 166] on textarea "Tanım x ​" at bounding box center [607, 164] width 141 height 24
type textarea "b"
type textarea "x"
type textarea "bi"
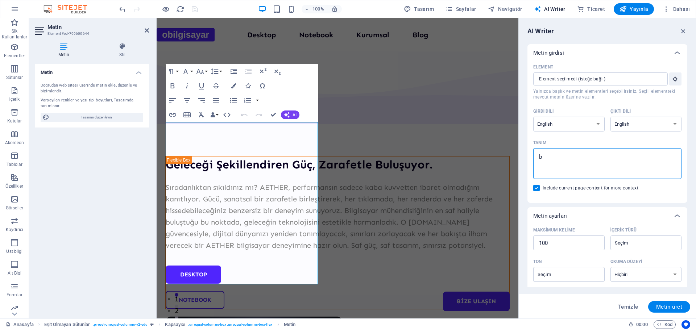
type textarea "x"
type textarea "bil"
type textarea "x"
type textarea "bilg"
type textarea "x"
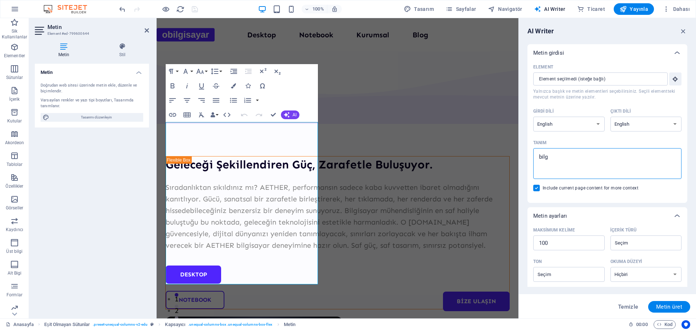
type textarea "bilgi"
type textarea "x"
type textarea "bilgis"
type textarea "x"
type textarea "bilgisa"
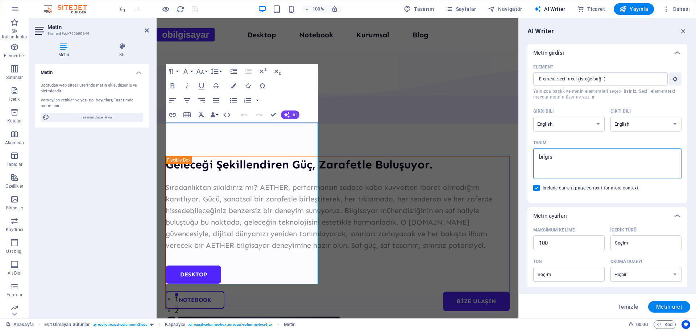
type textarea "x"
type textarea "bilgisay"
type textarea "x"
type textarea "bilgisaya"
type textarea "x"
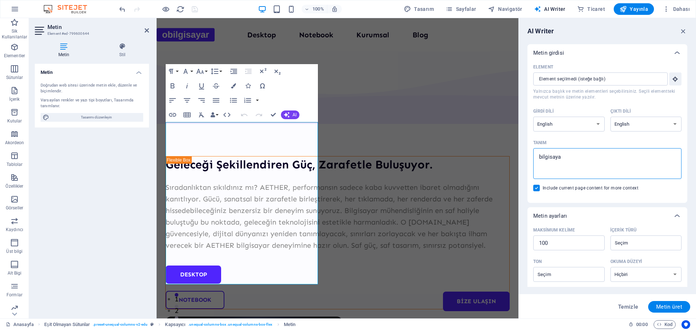
type textarea "bilgisayar"
type textarea "x"
type textarea "bilgisayarl"
type textarea "x"
type textarea "bilgisayarla"
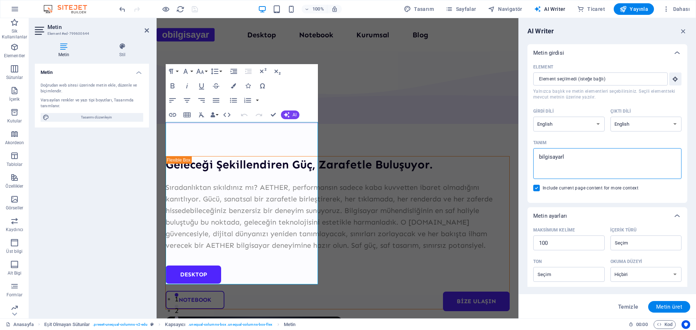
type textarea "x"
type textarea "bilgisayarlar"
type textarea "x"
type textarea "bilgisayarları"
type textarea "x"
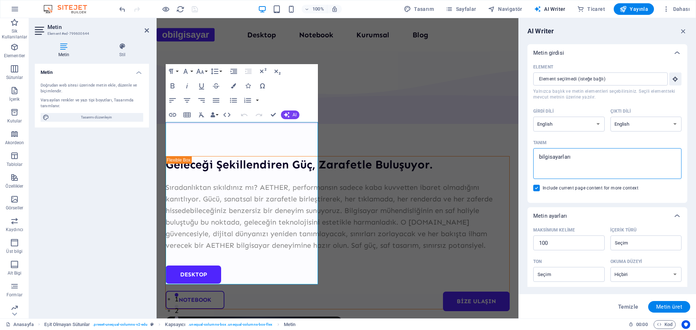
type textarea "bilgisayarların"
type textarea "x"
type textarea "bilgisayarların"
type textarea "x"
type textarea "bilgisayarların g"
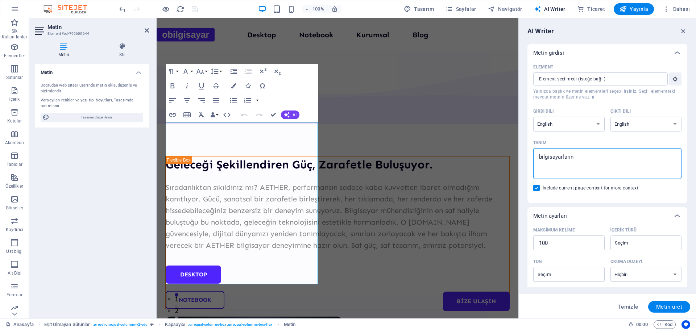
type textarea "x"
type textarea "bilgisayarların gü"
type textarea "x"
type textarea "bilgisayarların güc"
type textarea "x"
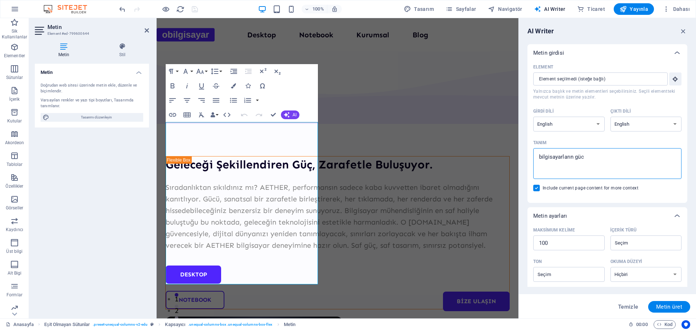
type textarea "bilgisayarların gücü"
type textarea "x"
type textarea "bilgisayarların gücü"
type textarea "x"
type textarea "bilgisayarların gücü v"
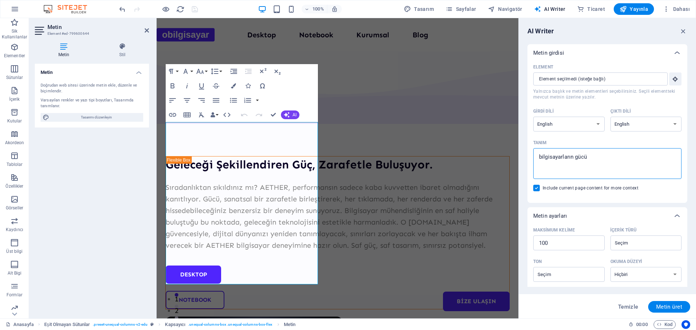
type textarea "x"
type textarea "bilgisayarların gücü ve"
type textarea "x"
type textarea "bilgisayarların gücü ve"
type textarea "x"
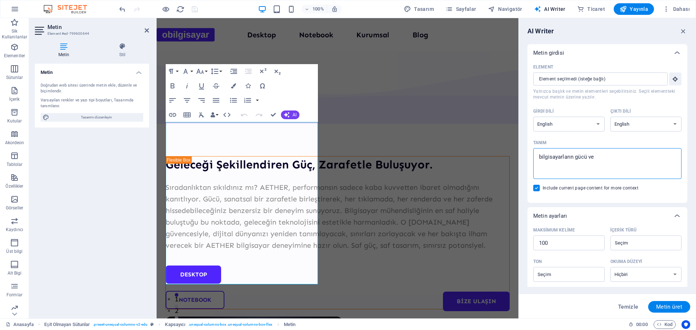
type textarea "bilgisayarların gücü ve p"
type textarea "x"
type textarea "bilgisayarların gücü ve pe"
type textarea "x"
type textarea "bilgisayarların gücü ve per"
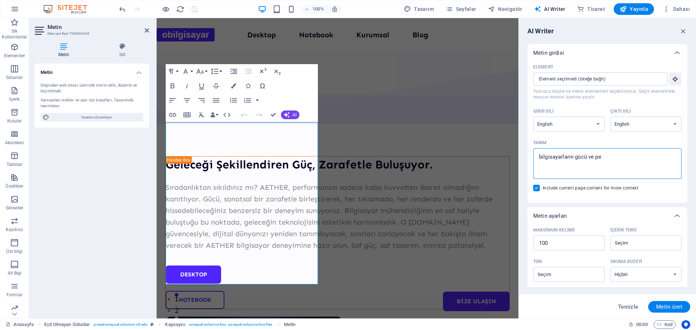
type textarea "x"
type textarea "bilgisayarların gücü ve perf"
type textarea "x"
type textarea "bilgisayarların gücü ve perfo"
type textarea "x"
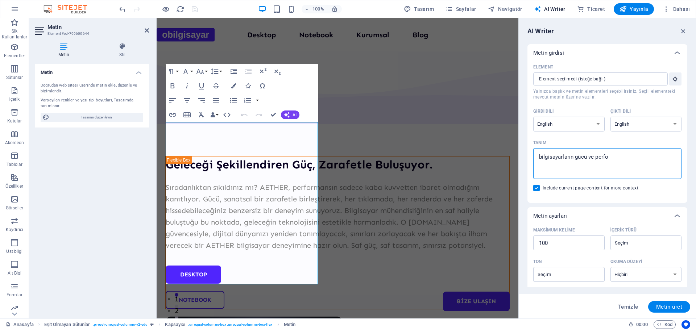
type textarea "bilgisayarların gücü ve perfor"
type textarea "x"
type textarea "bilgisayarların gücü ve perform"
type textarea "x"
type textarea "bilgisayarların gücü ve performa"
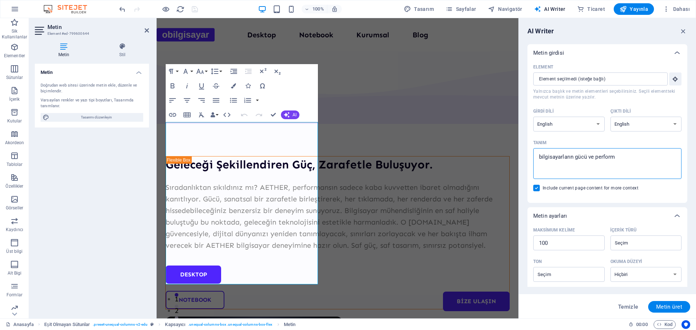
type textarea "x"
type textarea "bilgisayarların gücü ve performan"
type textarea "x"
type textarea "bilgisayarların gücü ve performans"
type textarea "x"
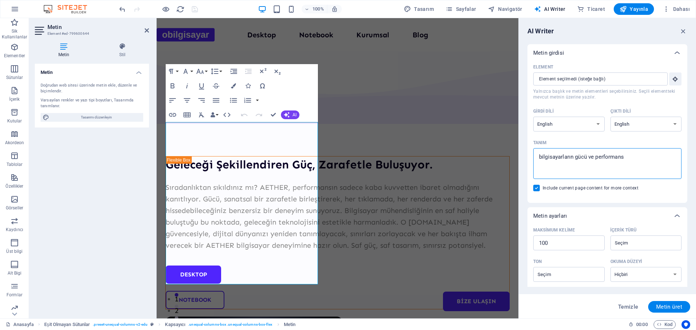
type textarea "bilgisayarların gücü ve performansl"
type textarea "x"
type textarea "bilgisayarların gücü ve performansla"
type textarea "x"
type textarea "bilgisayarların gücü ve performanslar"
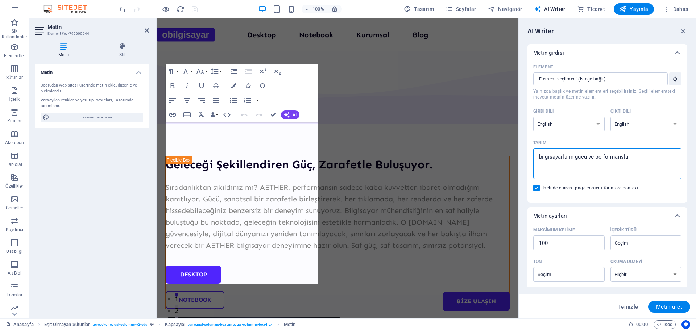
type textarea "x"
type textarea "bilgisayarların gücü ve performansları"
type textarea "x"
type textarea "bilgisayarların gücü ve performansları"
type textarea "x"
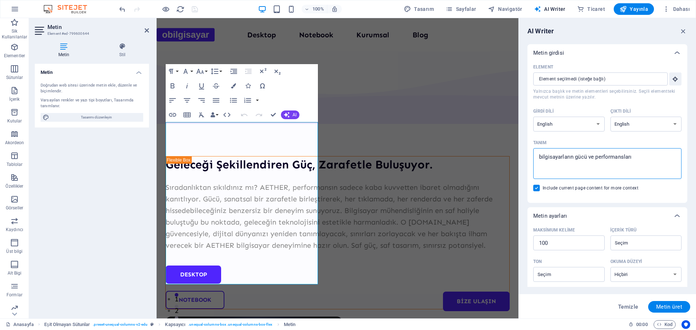
type textarea "bilgisayarların gücü ve performansları h"
type textarea "x"
type textarea "bilgisayarların gücü ve performansları ha"
type textarea "x"
type textarea "bilgisayarların gücü ve performansları hak"
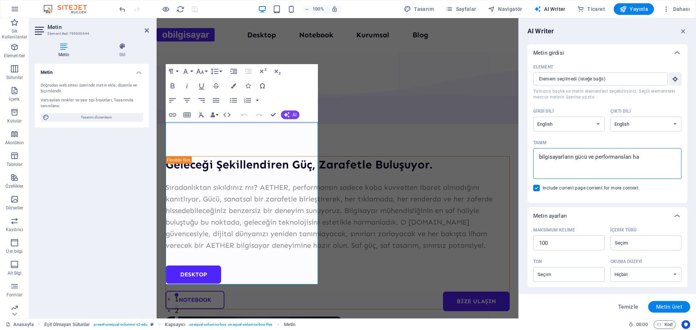
type textarea "x"
type textarea "bilgisayarların gücü ve performansları hakk"
type textarea "x"
type textarea "bilgisayarların gücü ve performansları hakkı"
type textarea "x"
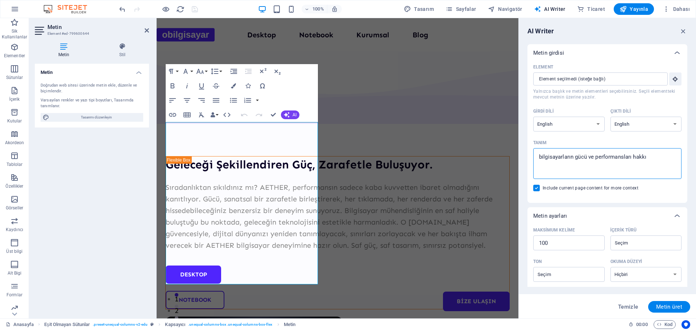
type textarea "bilgisayarların gücü ve performansları hakkın"
type textarea "x"
type textarea "bilgisayarların gücü ve performansları hakkınd"
type textarea "x"
type textarea "bilgisayarların gücü ve performansları hakkında"
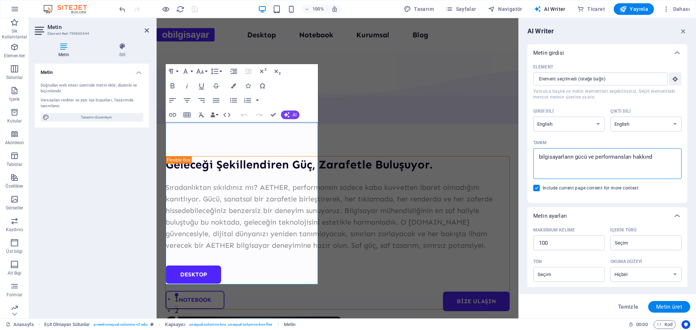
type textarea "x"
type textarea "bilgisayarların gücü ve performansları hakkında"
type textarea "x"
type textarea "bilgisayarların gücü ve performansları hakkında b"
type textarea "x"
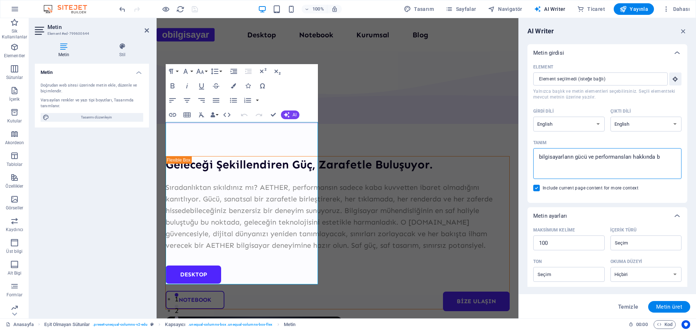
type textarea "bilgisayarların gücü ve performansları hakkında bi"
type textarea "x"
type textarea "bilgisayarların gücü ve performansları hakkında bil"
type textarea "x"
type textarea "bilgisayarların gücü ve performansları hakkında bilg"
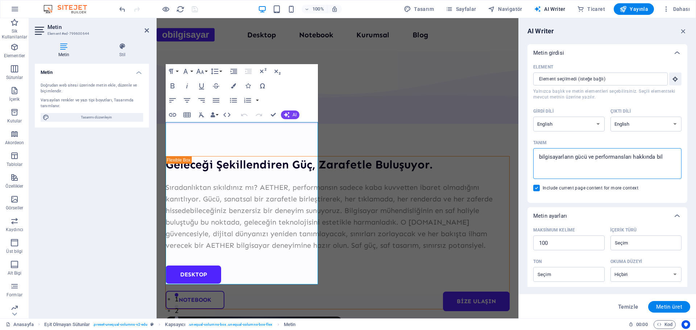
type textarea "x"
type textarea "bilgisayarların gücü ve performansları hakkında bilgi"
type textarea "x"
type textarea "bilgisayarların gücü ve performansları hakkında bilgi"
type textarea "x"
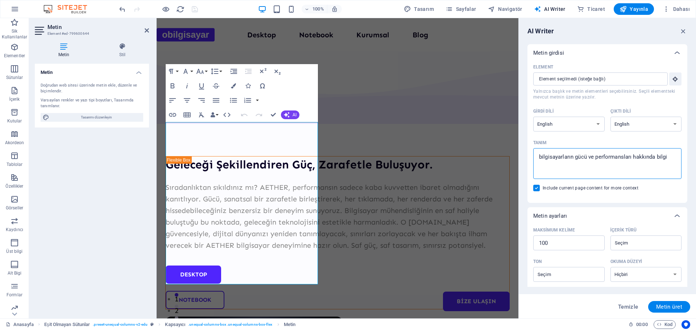
type textarea "bilgisayarların gücü ve performansları hakkında bilgi h"
type textarea "x"
type textarea "bilgisayarların gücü ve performansları hakkında bilgi ha"
type textarea "x"
type textarea "bilgisayarların gücü ve performansları hakkında bilgi haz"
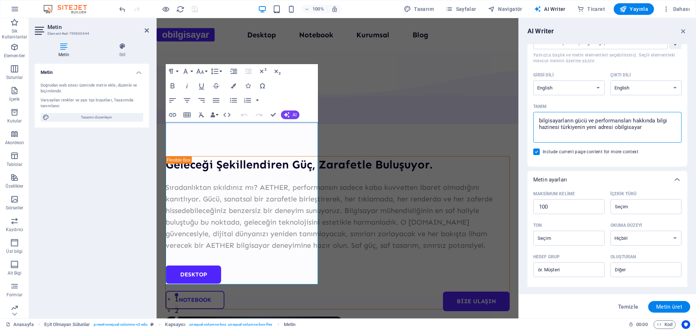
scroll to position [73, 0]
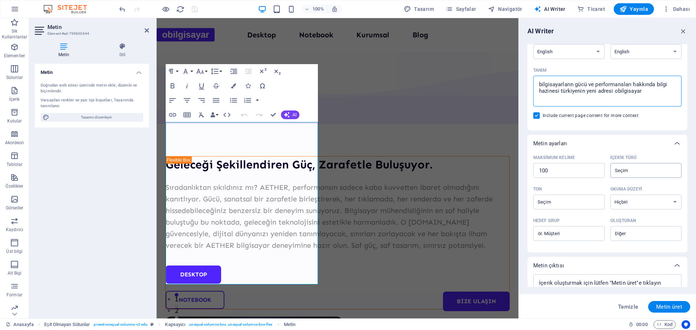
click at [630, 168] on input "İçerik türü ​" at bounding box center [640, 170] width 55 height 11
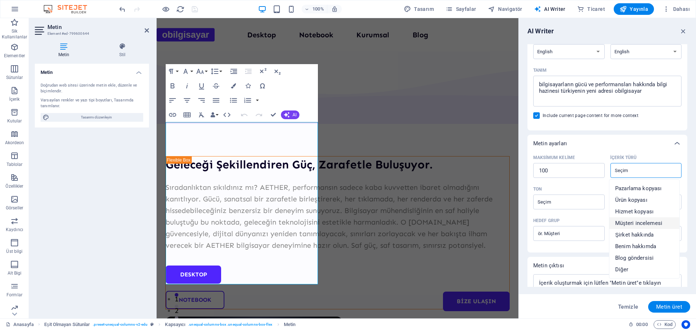
click at [653, 227] on li "Müşteri incelemesi" at bounding box center [645, 224] width 70 height 12
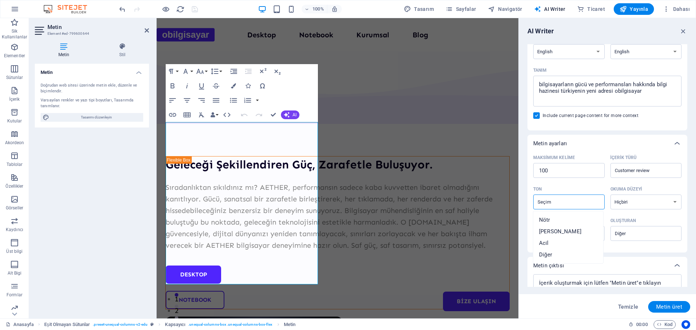
click at [578, 204] on input "Ton ​" at bounding box center [563, 202] width 55 height 11
click at [573, 222] on li "Nötr" at bounding box center [569, 220] width 70 height 12
click at [627, 206] on select "Hiçbiri Akademik Yetişkin Genç Çocuk" at bounding box center [646, 202] width 71 height 15
click at [611, 195] on select "Hiçbiri Akademik Yetişkin Genç Çocuk" at bounding box center [646, 202] width 71 height 15
click at [588, 234] on input "Hedef grup ​" at bounding box center [569, 234] width 71 height 12
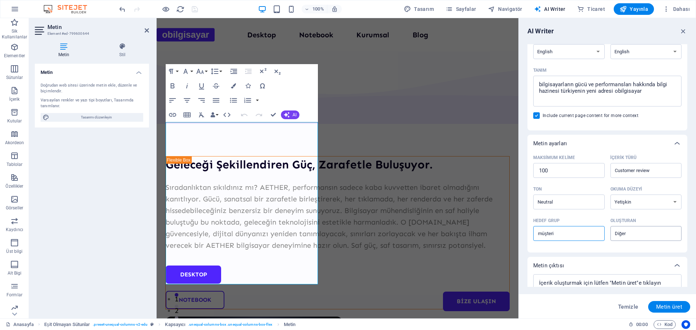
click at [629, 240] on div "​" at bounding box center [646, 233] width 71 height 15
click at [629, 239] on input "Oluşturan ​" at bounding box center [640, 234] width 55 height 11
click at [629, 238] on input "Oluşturan ​" at bounding box center [640, 234] width 55 height 11
click at [638, 260] on span "İşletme sahibi" at bounding box center [633, 263] width 35 height 7
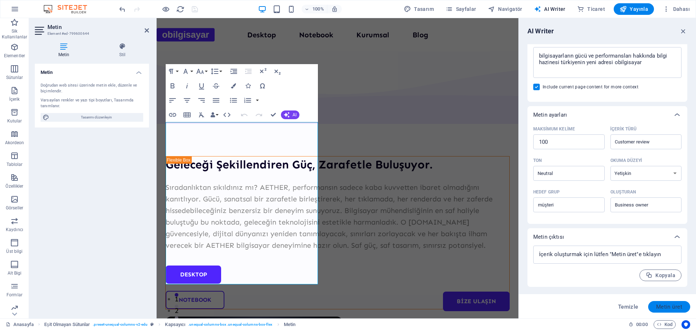
click at [669, 306] on span "Metin üret" at bounding box center [670, 307] width 26 height 6
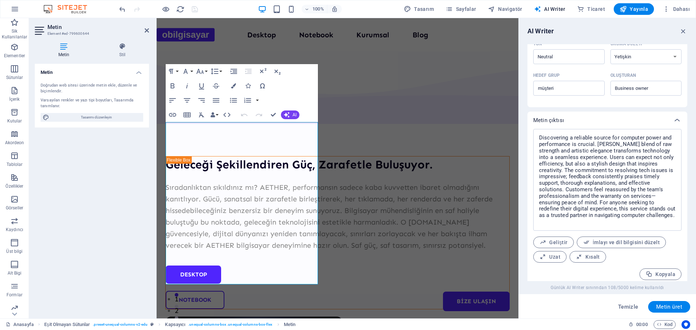
scroll to position [223, 0]
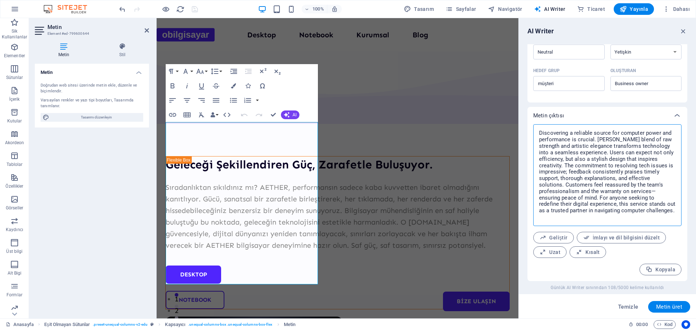
click at [594, 199] on textarea "Discovering a reliable source for computer power and performance is crucial. [P…" at bounding box center [607, 175] width 141 height 95
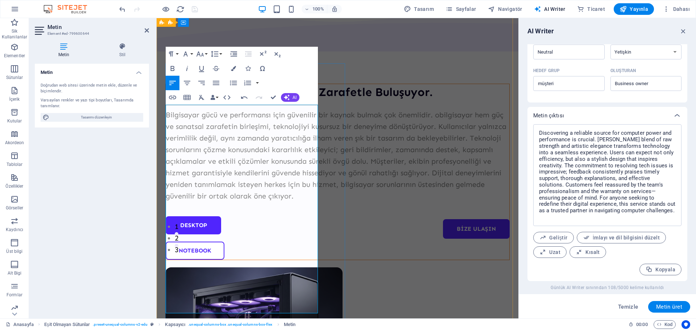
scroll to position [0, 0]
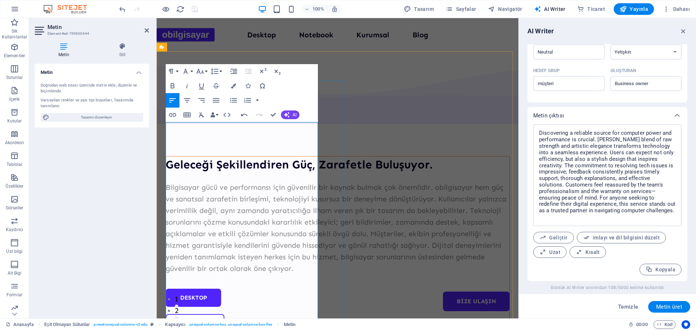
click at [268, 182] on p "Bilgisayar gücü ve performansı için güvenilir bir kaynak bulmak çok önemlidir. …" at bounding box center [338, 228] width 344 height 93
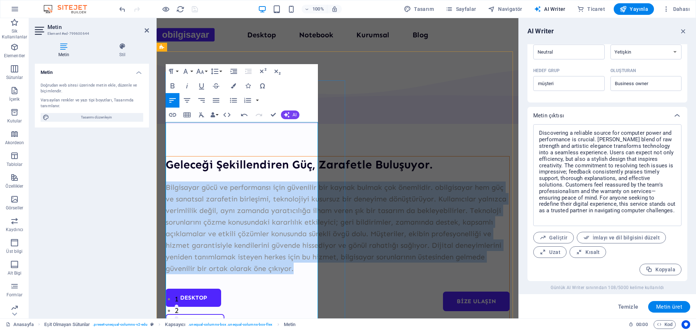
click at [268, 182] on p "Bilgisayar gücü ve performansı için güvenilir bir kaynak bulmak çok önemlidir. …" at bounding box center [338, 228] width 344 height 93
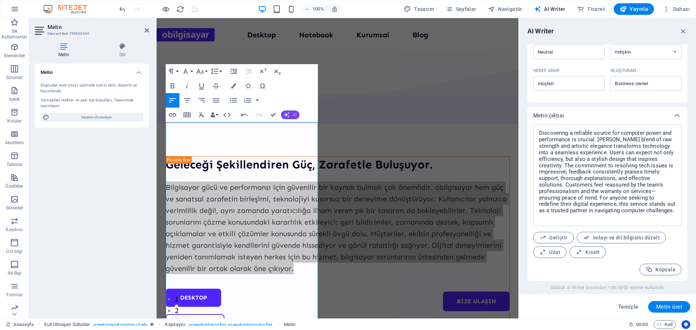
click at [285, 117] on icon "button" at bounding box center [287, 115] width 6 height 6
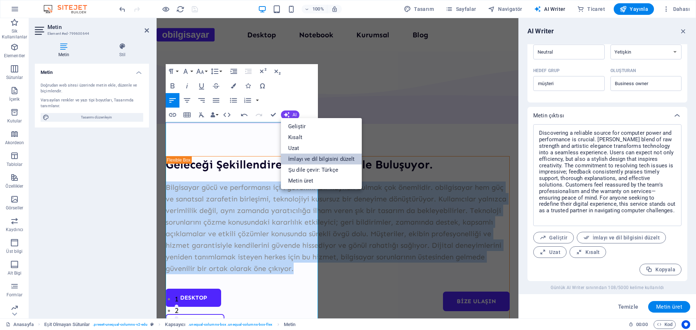
click at [299, 159] on link "İmlayı ve dil bilgisini düzelt" at bounding box center [321, 159] width 81 height 11
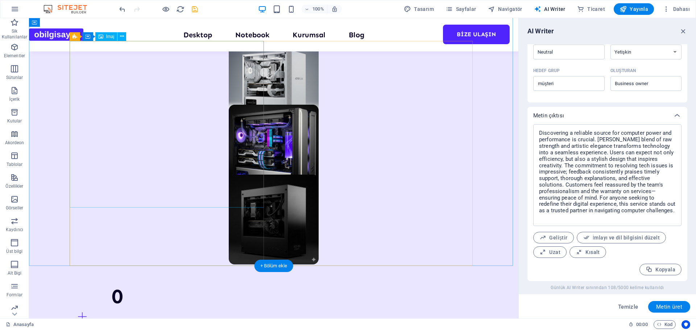
scroll to position [544, 0]
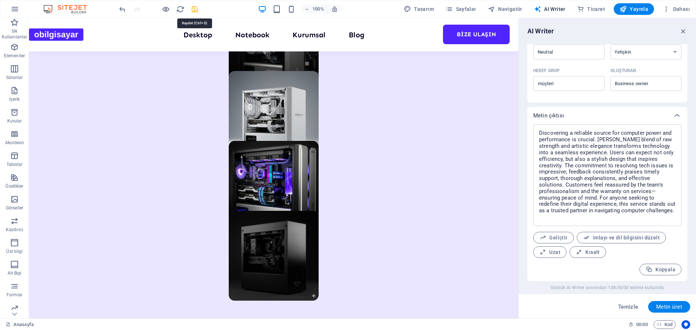
click at [194, 10] on icon "save" at bounding box center [195, 9] width 8 height 8
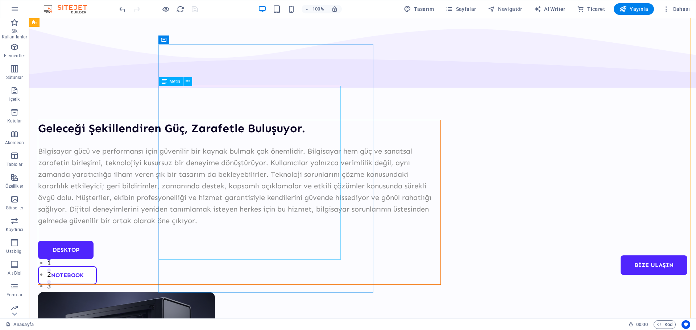
scroll to position [0, 0]
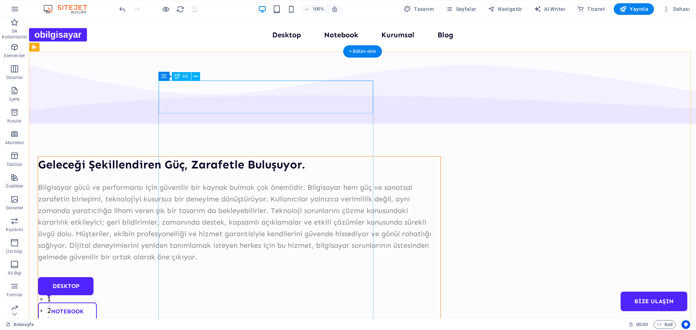
click at [235, 157] on div "Geleceği Şekillendiren Güç, Zarafetle Buluşuyor." at bounding box center [239, 165] width 403 height 16
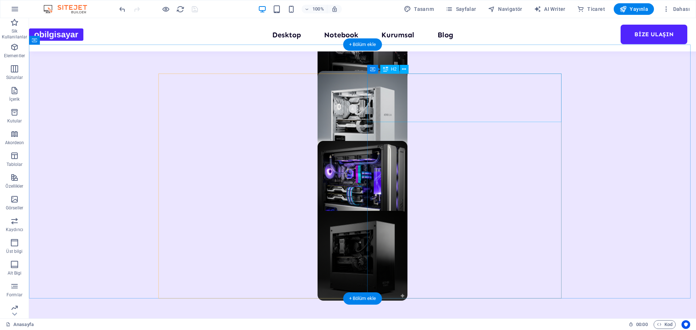
scroll to position [580, 0]
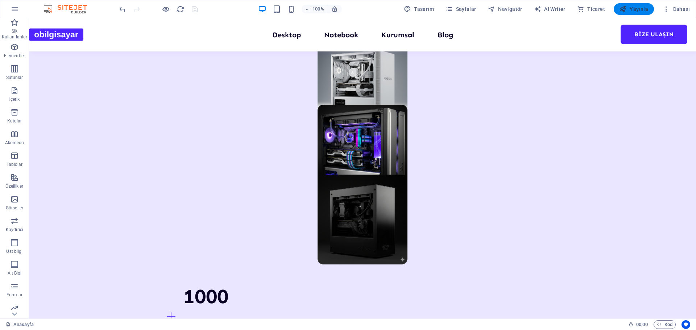
click at [630, 11] on span "Yayınla" at bounding box center [634, 8] width 29 height 7
